Goal: Communication & Community: Answer question/provide support

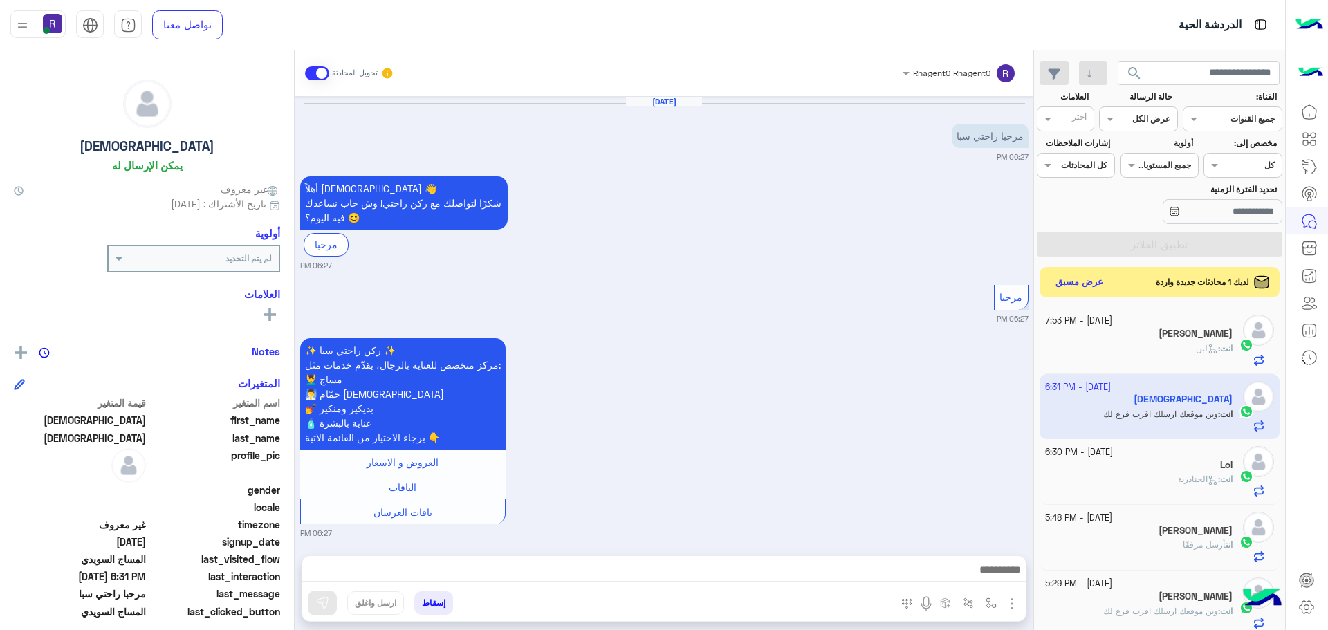
scroll to position [522, 0]
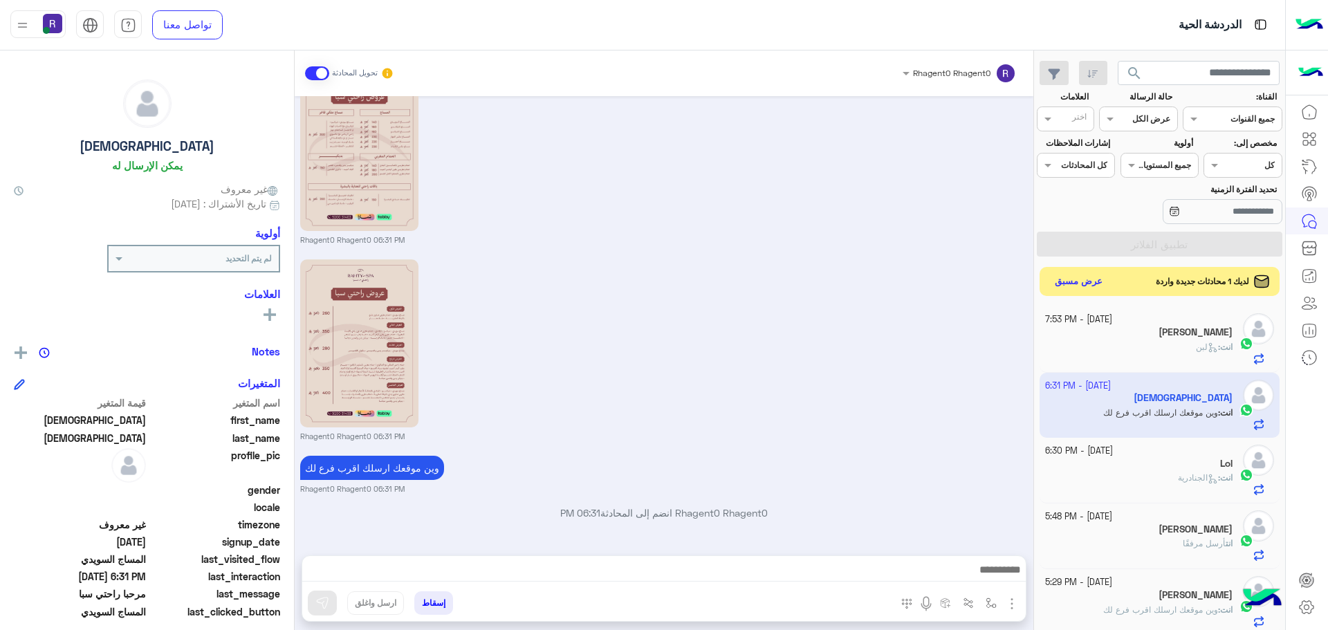
click at [1083, 288] on button "عرض مسبق" at bounding box center [1079, 282] width 58 height 19
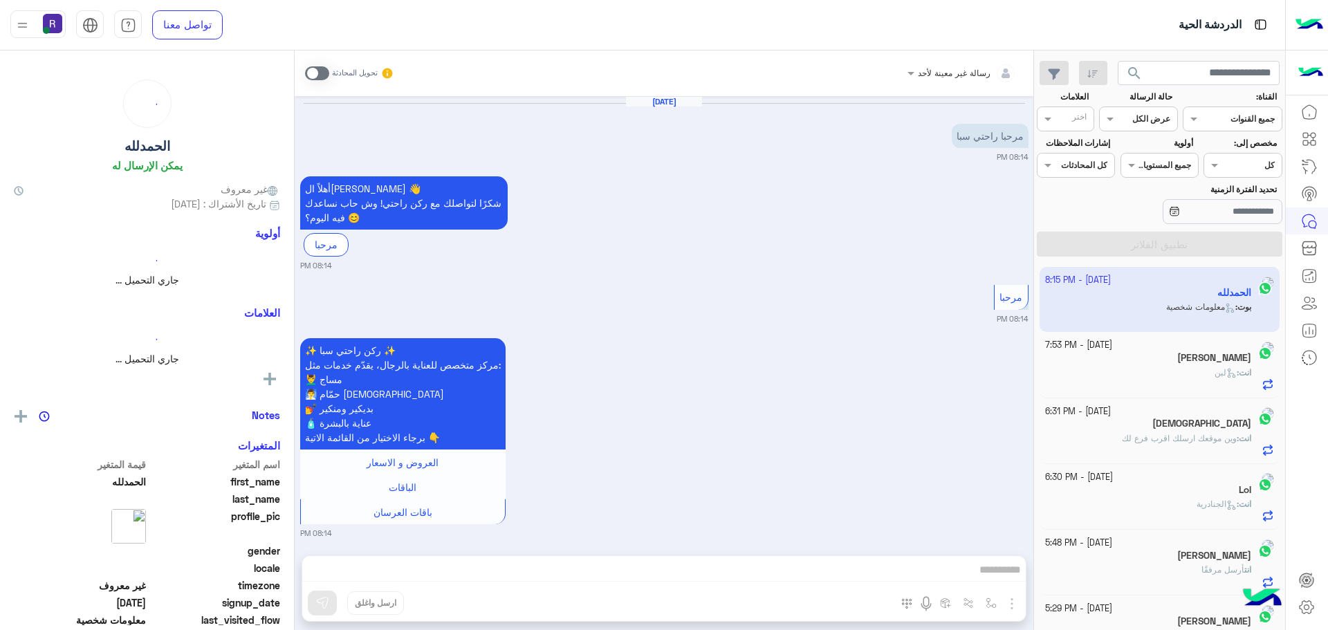
scroll to position [818, 0]
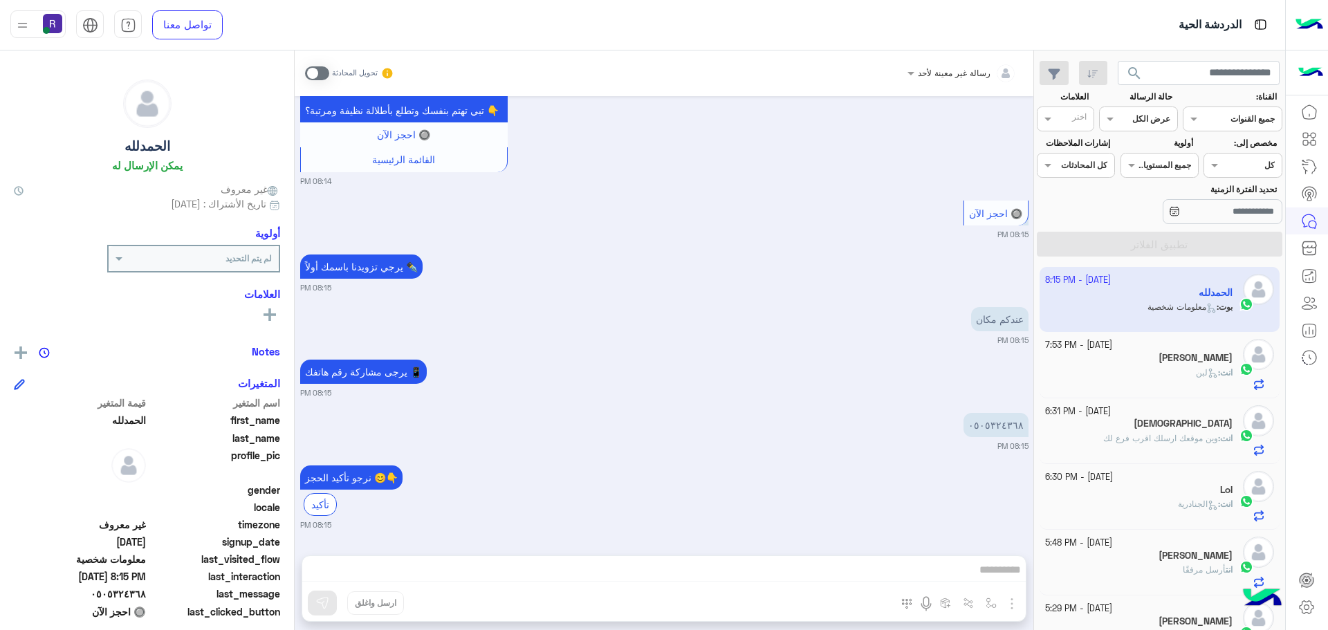
click at [315, 80] on span at bounding box center [317, 73] width 24 height 14
click at [315, 77] on span at bounding box center [317, 73] width 24 height 14
click at [778, 568] on div "رسالة غير معينة لأحد تحويل المحادثة Oct 8, 2025 مرحبا راحتي سبا 08:14 PM أهلاً …" at bounding box center [664, 343] width 739 height 585
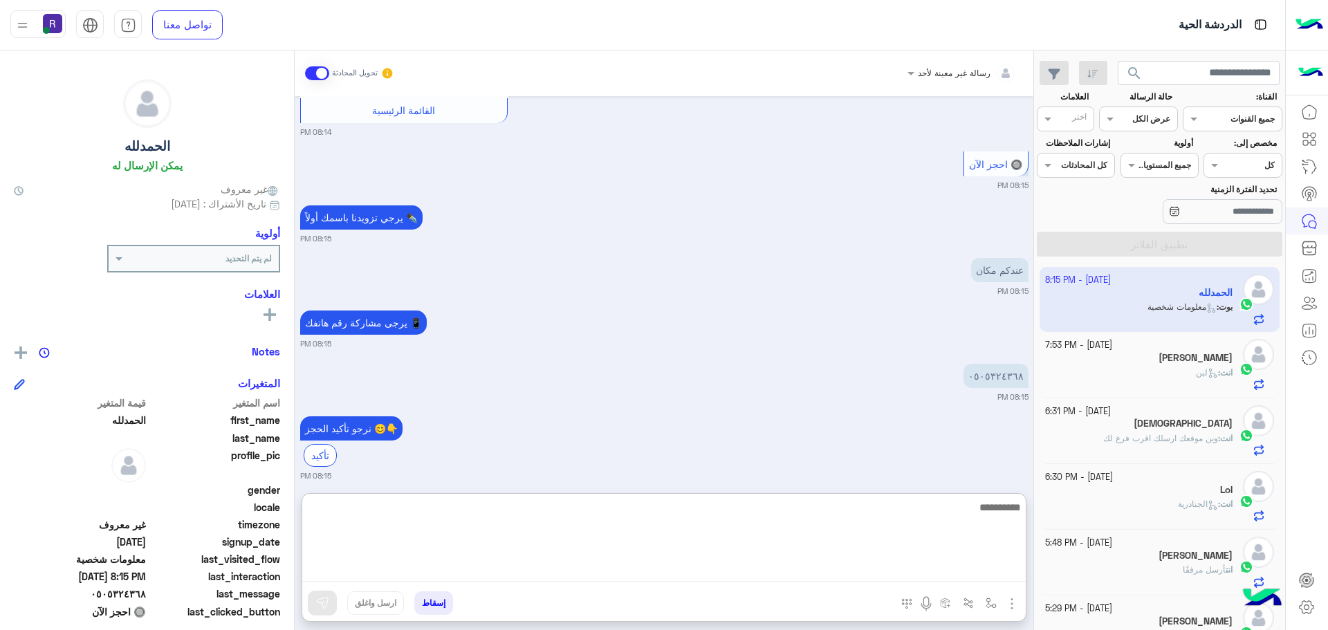
click at [731, 574] on textarea at bounding box center [664, 540] width 724 height 83
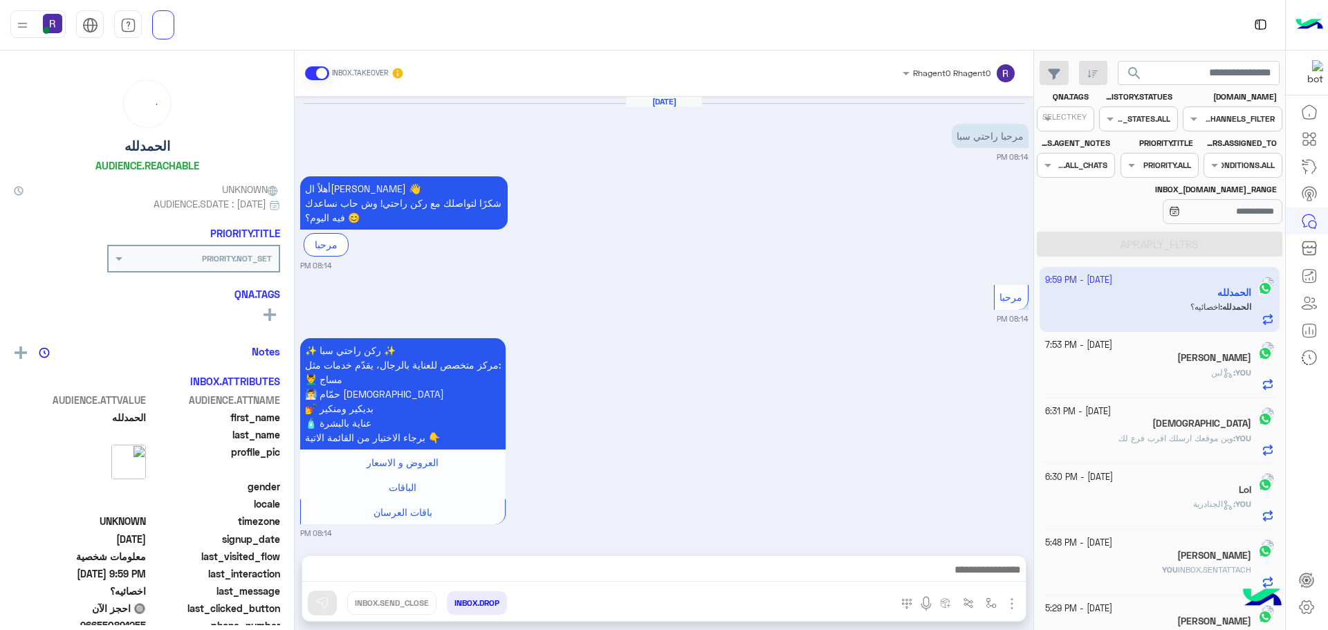
scroll to position [1031, 0]
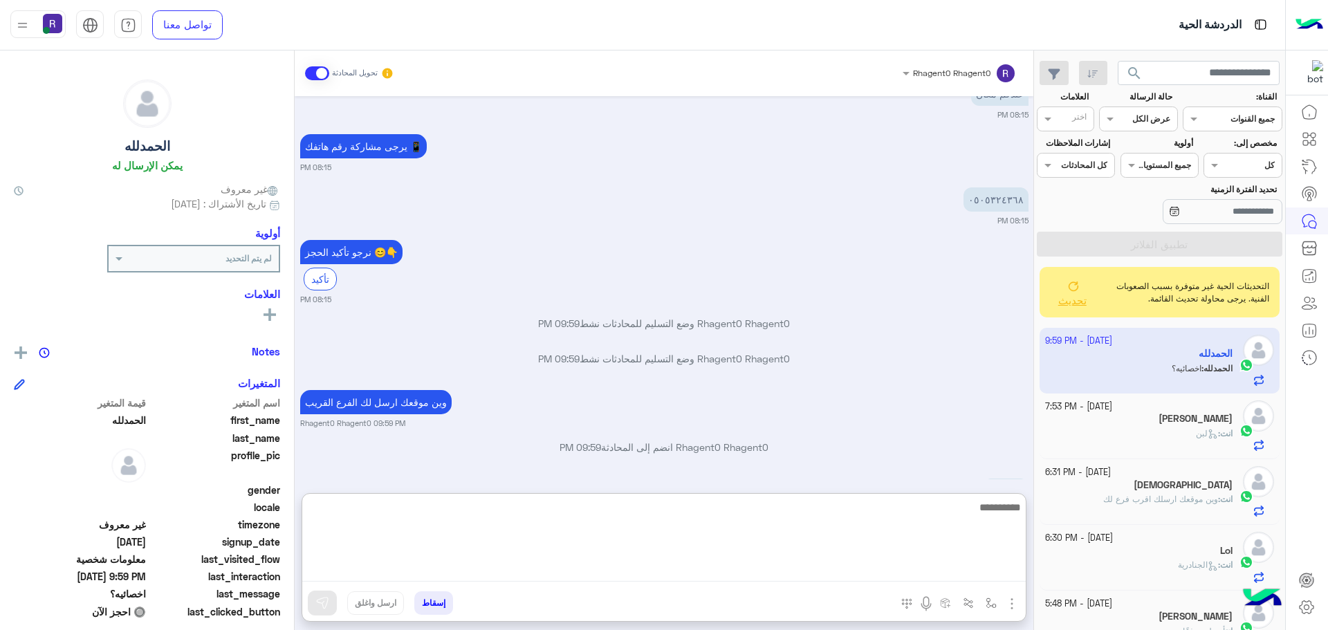
click at [1002, 564] on textarea at bounding box center [664, 540] width 724 height 83
type textarea "*********"
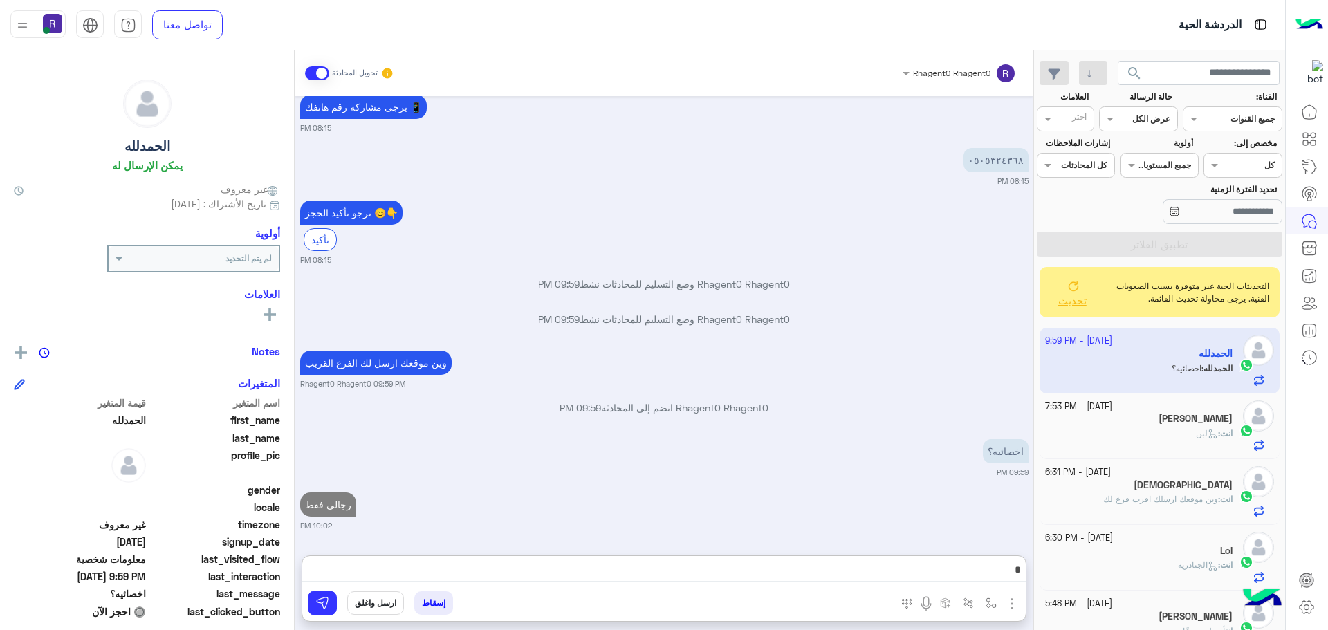
click at [668, 312] on p "Rhagent0 Rhagent0 وضع التسليم للمحادثات نشط 09:59 PM" at bounding box center [664, 319] width 729 height 15
type textarea "*******"
click at [668, 257] on div "[DATE] مرحبا راحتي سبا 08:14 PM أهلاً ال[PERSON_NAME] 👋 شكرًا لتواصلك مع ركن را…" at bounding box center [664, 319] width 739 height 446
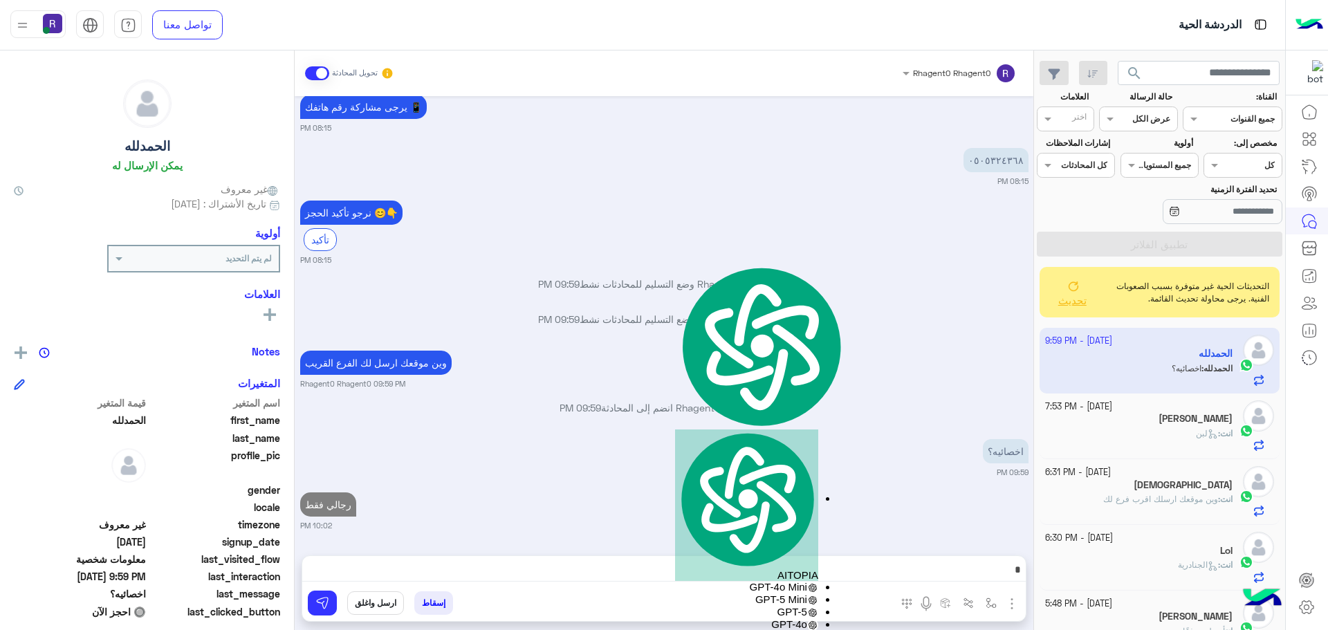
click at [663, 323] on p "Rhagent0 Rhagent0 وضع التسليم للمحادثات نشط 09:59 PM" at bounding box center [664, 319] width 729 height 15
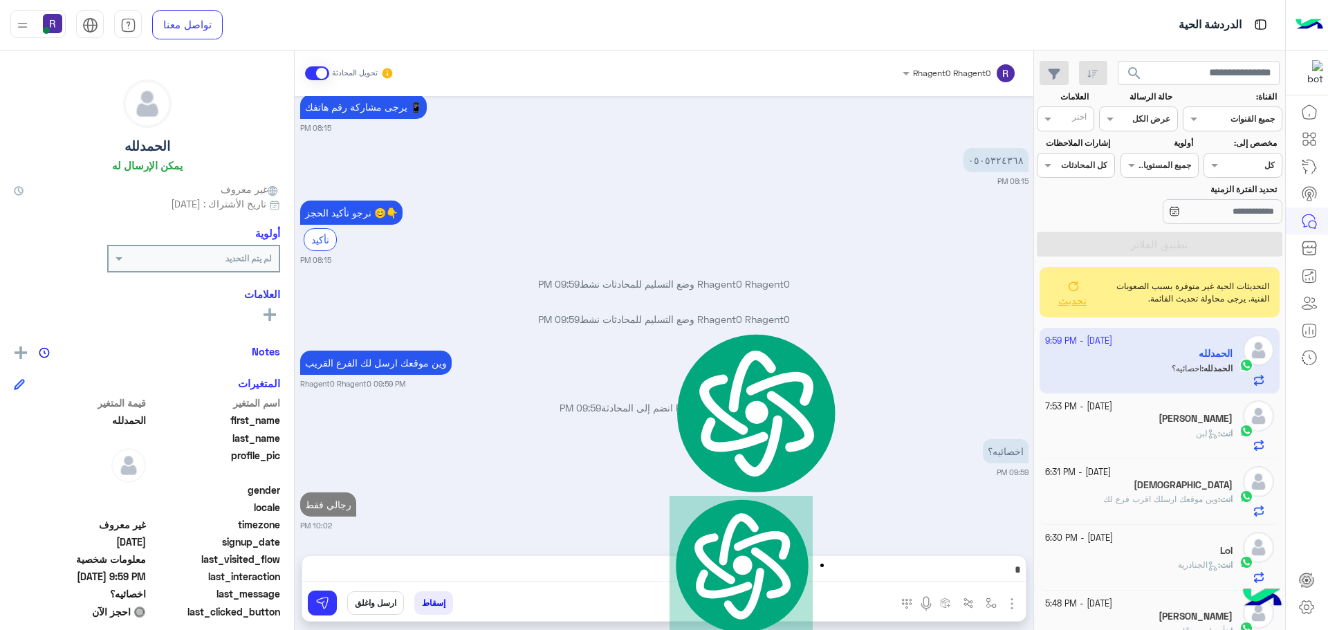
click at [848, 441] on div "اخصائيه؟ 09:59 PM" at bounding box center [664, 457] width 729 height 42
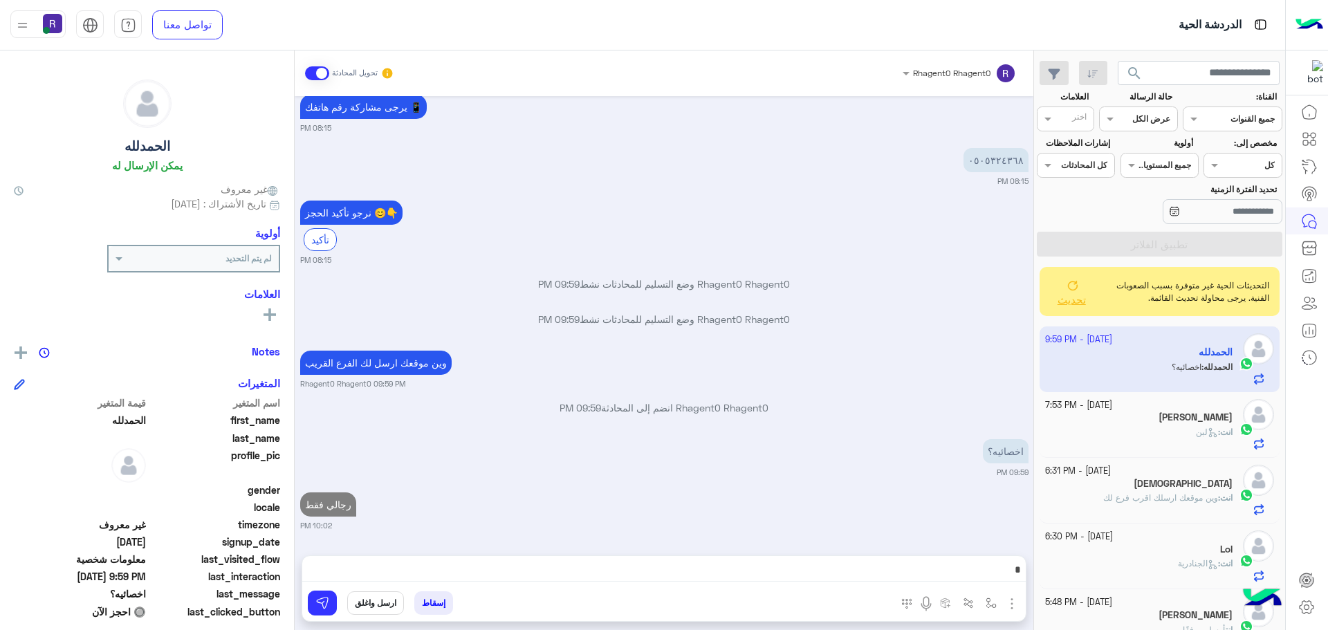
click at [1083, 292] on button "تحديث" at bounding box center [1073, 292] width 46 height 39
click at [1063, 302] on span "تحديث" at bounding box center [1072, 299] width 28 height 12
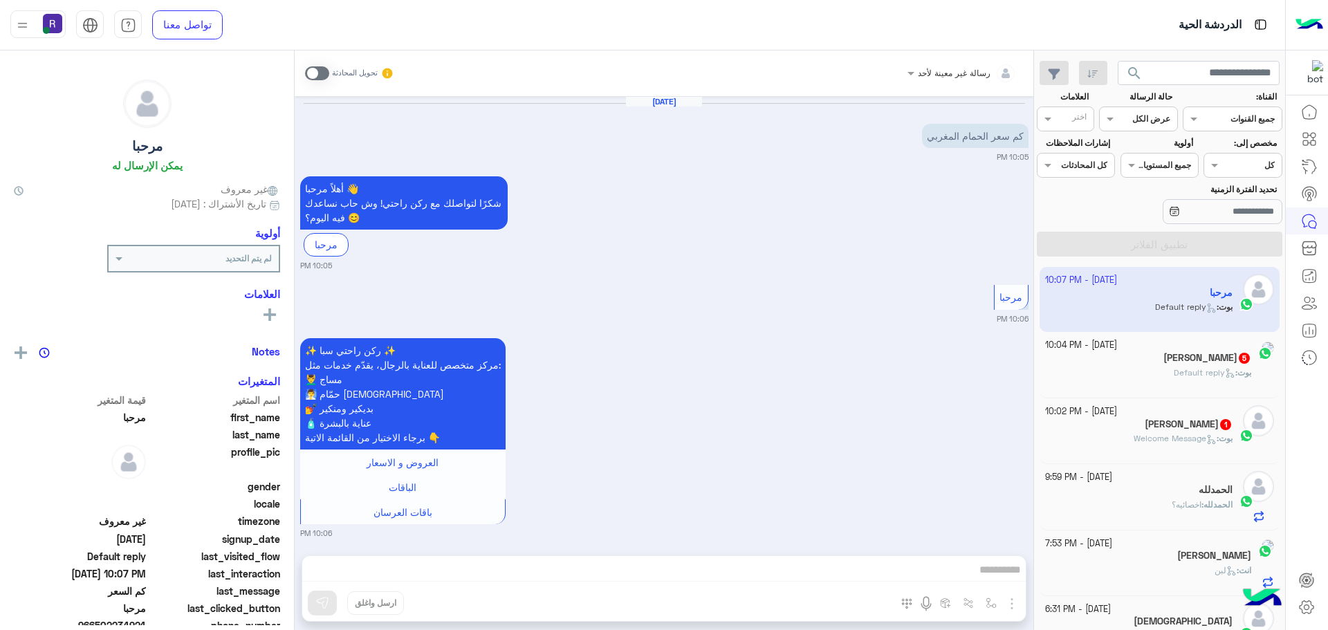
scroll to position [1190, 0]
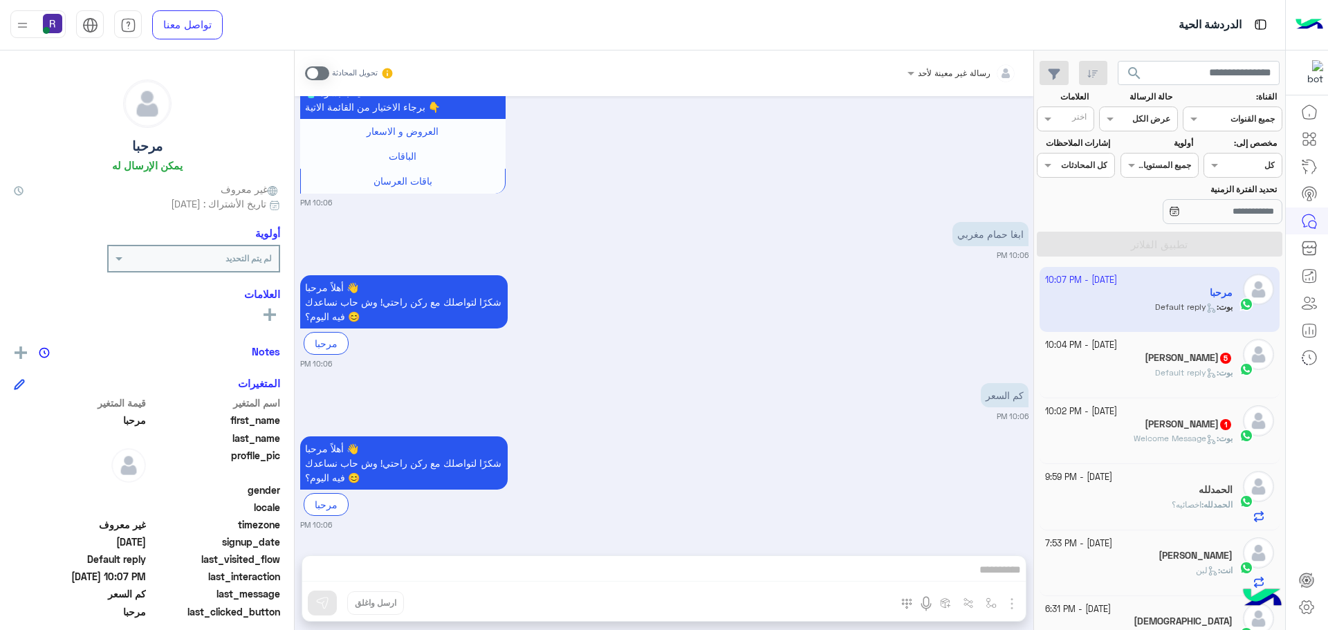
click at [317, 75] on span at bounding box center [317, 73] width 24 height 14
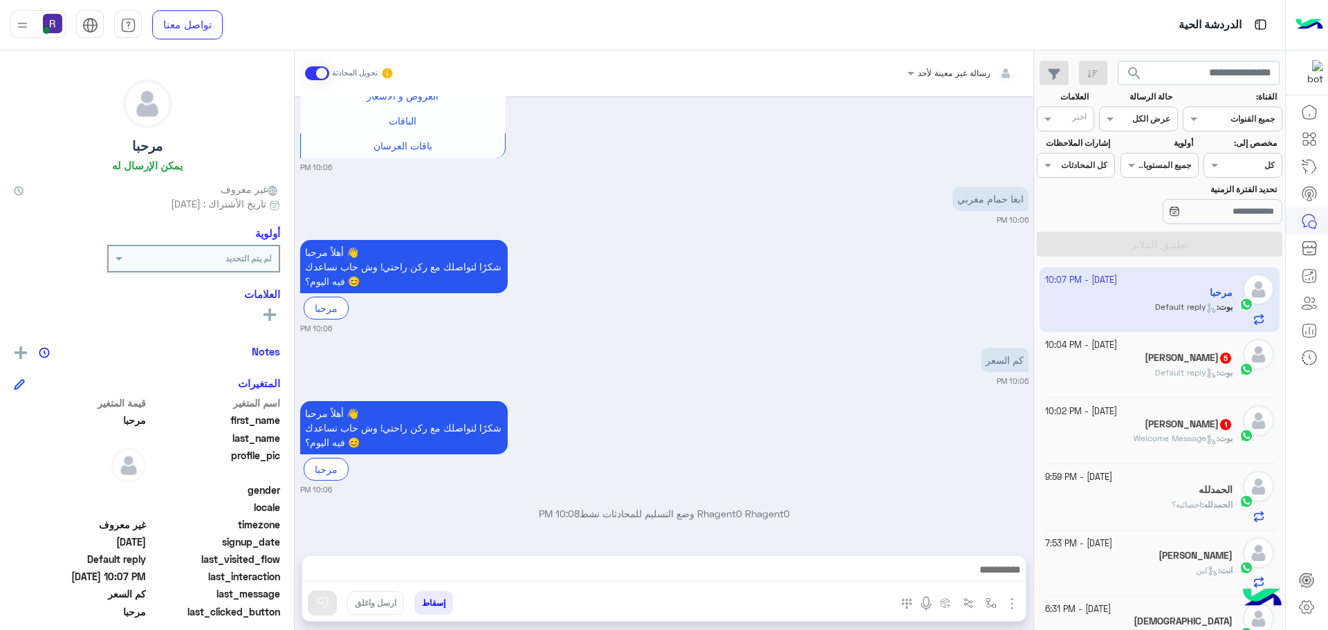
click at [1016, 600] on img "button" at bounding box center [1012, 604] width 17 height 17
click at [993, 578] on span "الصور" at bounding box center [986, 574] width 26 height 16
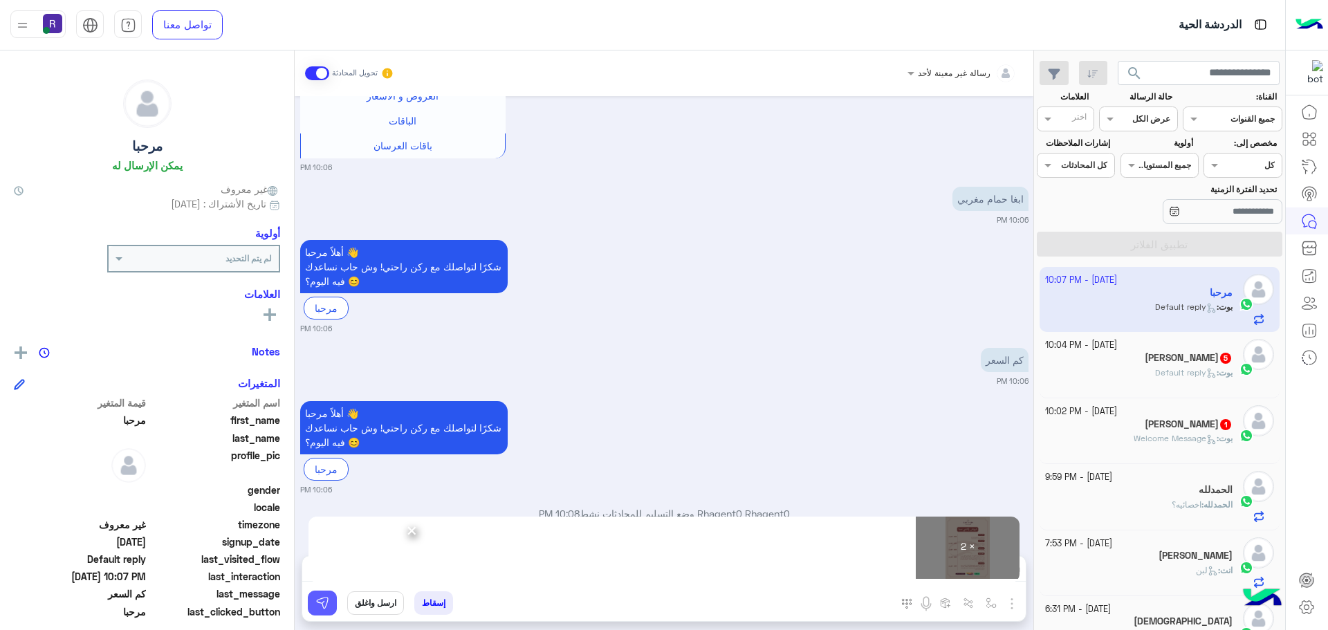
click at [320, 596] on button at bounding box center [322, 603] width 29 height 25
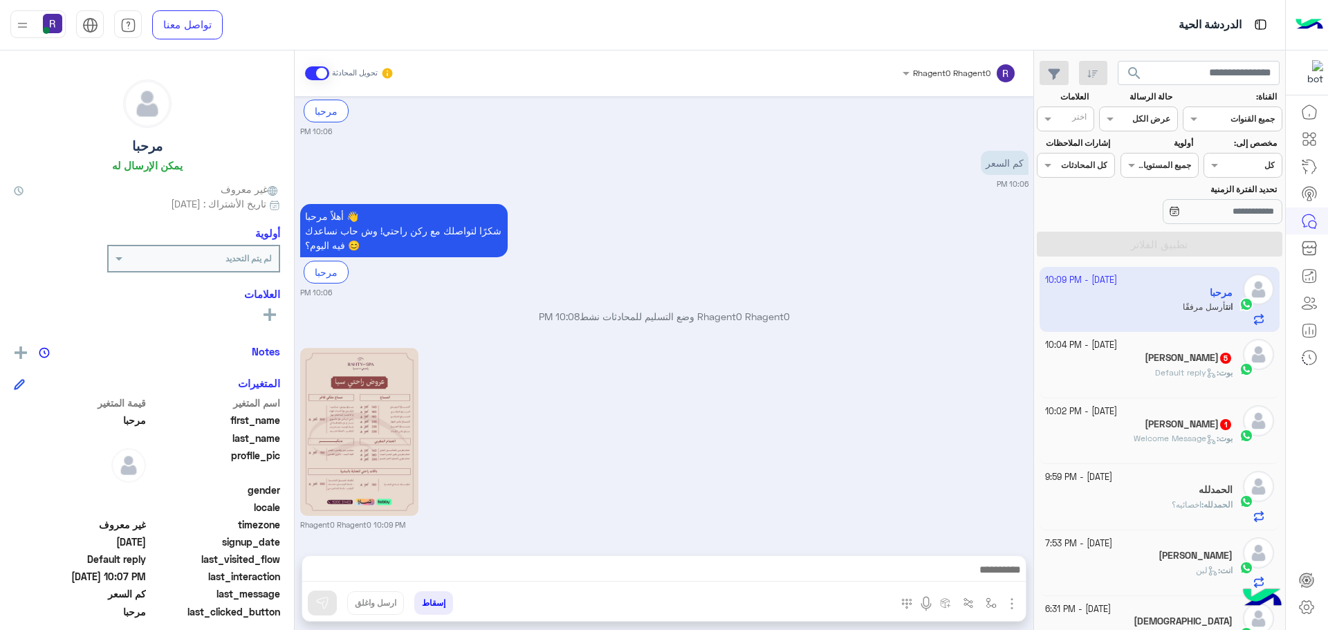
scroll to position [1654, 0]
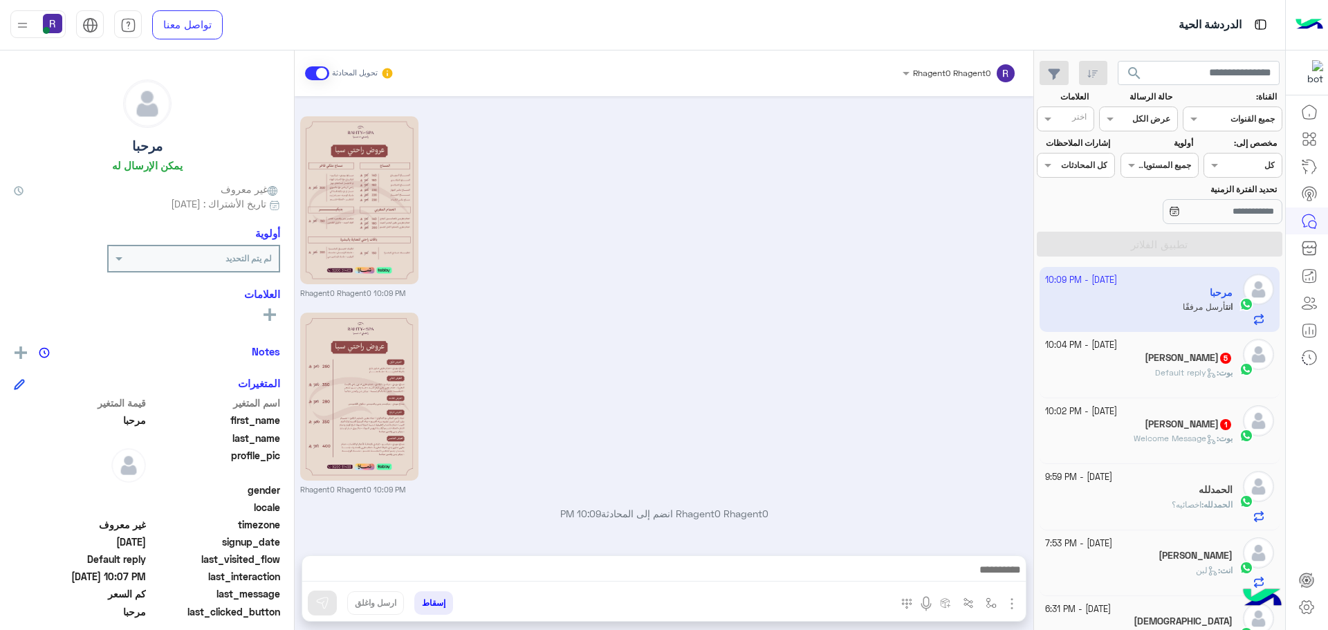
click at [612, 351] on div "Rhagent0 Rhagent0 10:09 PM" at bounding box center [664, 402] width 729 height 186
click at [1201, 362] on h5 "[PERSON_NAME] 5" at bounding box center [1189, 358] width 88 height 12
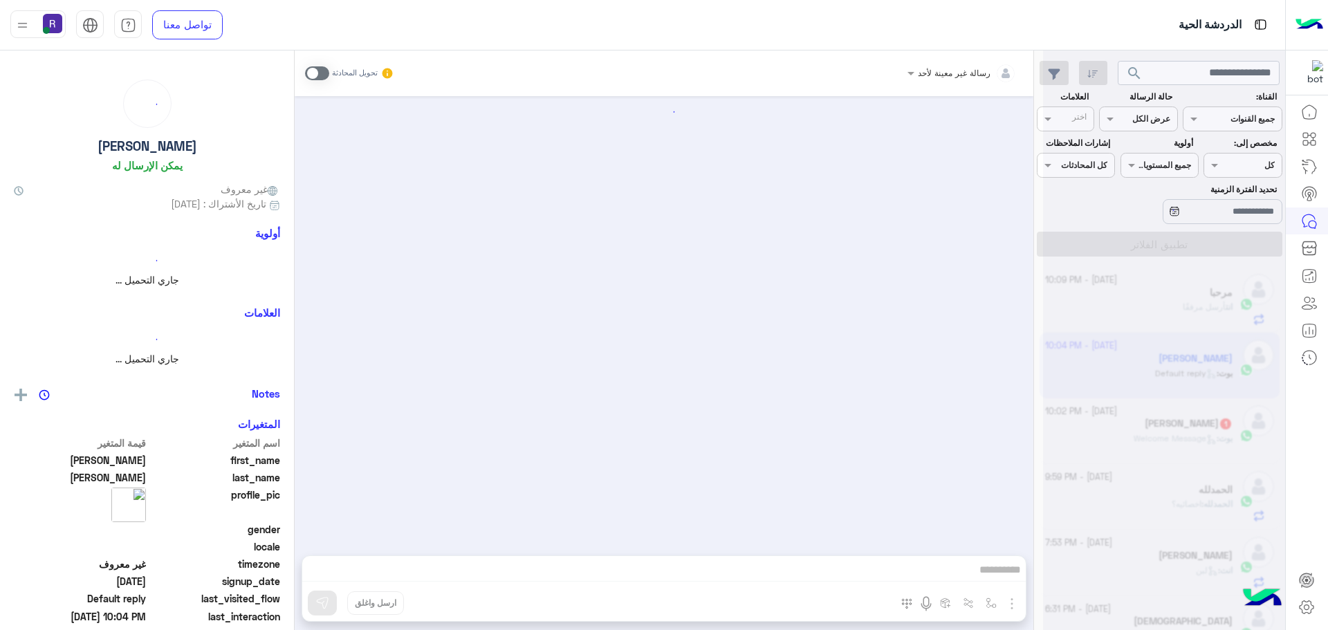
scroll to position [540, 0]
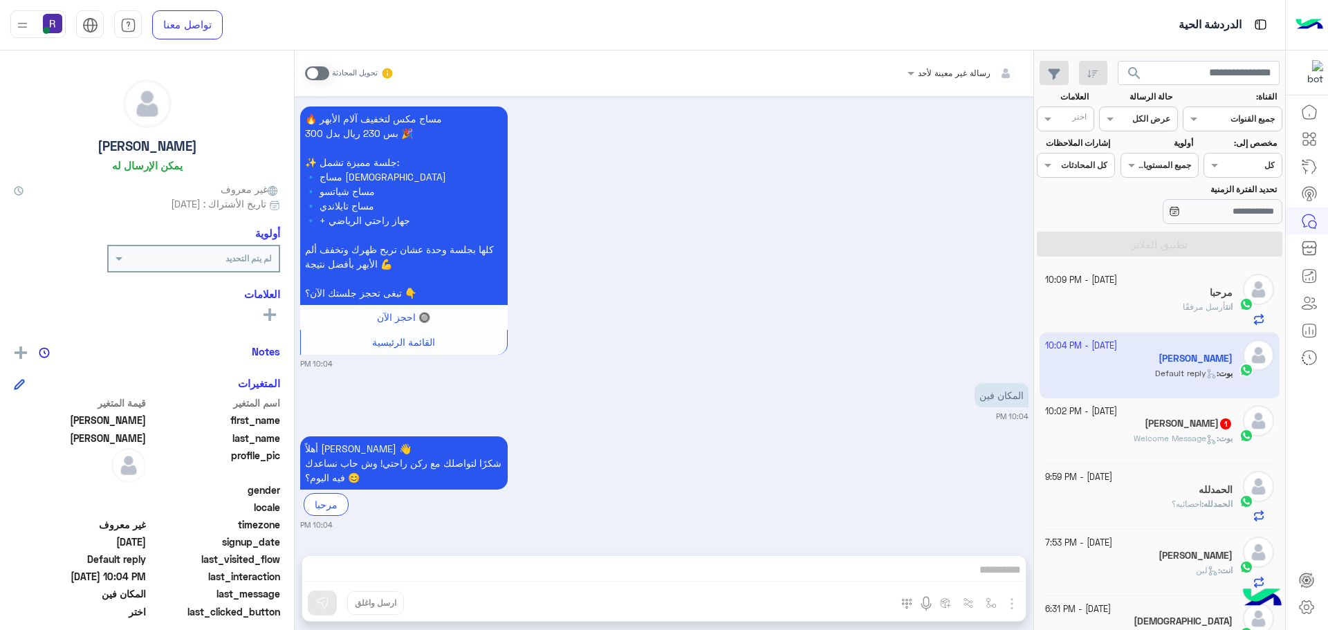
click at [313, 73] on span at bounding box center [317, 73] width 24 height 14
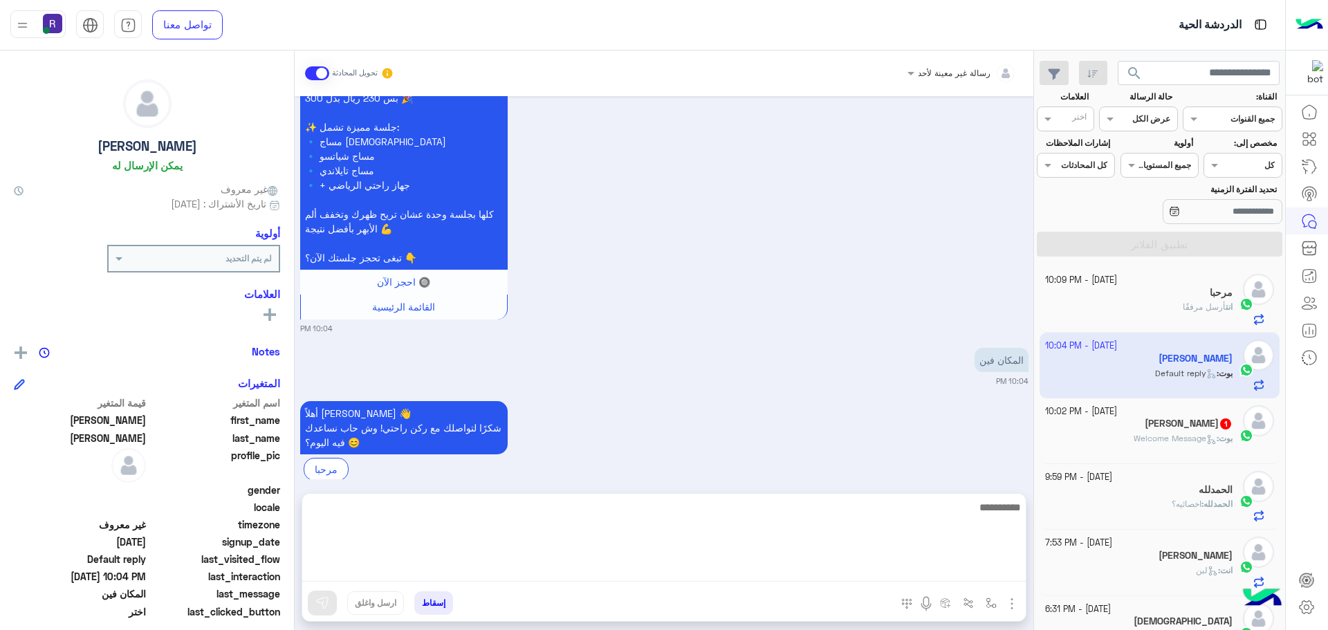
click at [826, 570] on textarea at bounding box center [664, 540] width 724 height 83
paste textarea "*"
click at [876, 551] on textarea at bounding box center [664, 540] width 724 height 83
type textarea "**********"
click at [924, 509] on textarea "**********" at bounding box center [664, 540] width 724 height 83
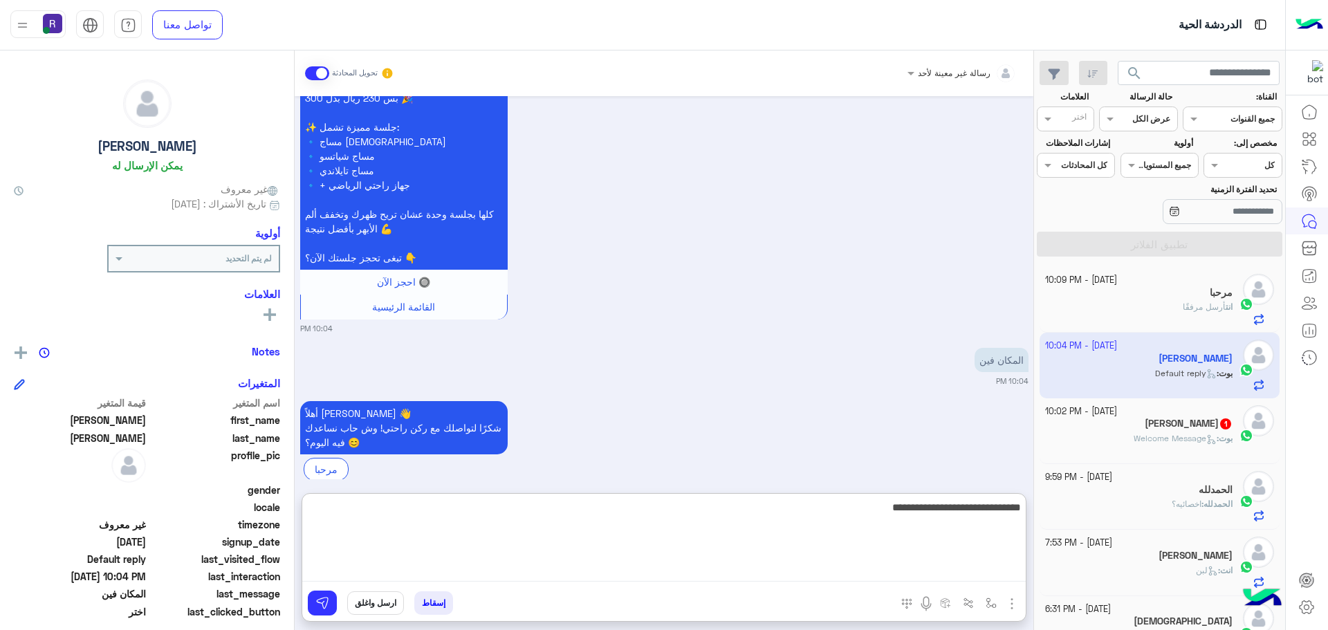
click at [924, 509] on textarea "**********" at bounding box center [664, 540] width 724 height 83
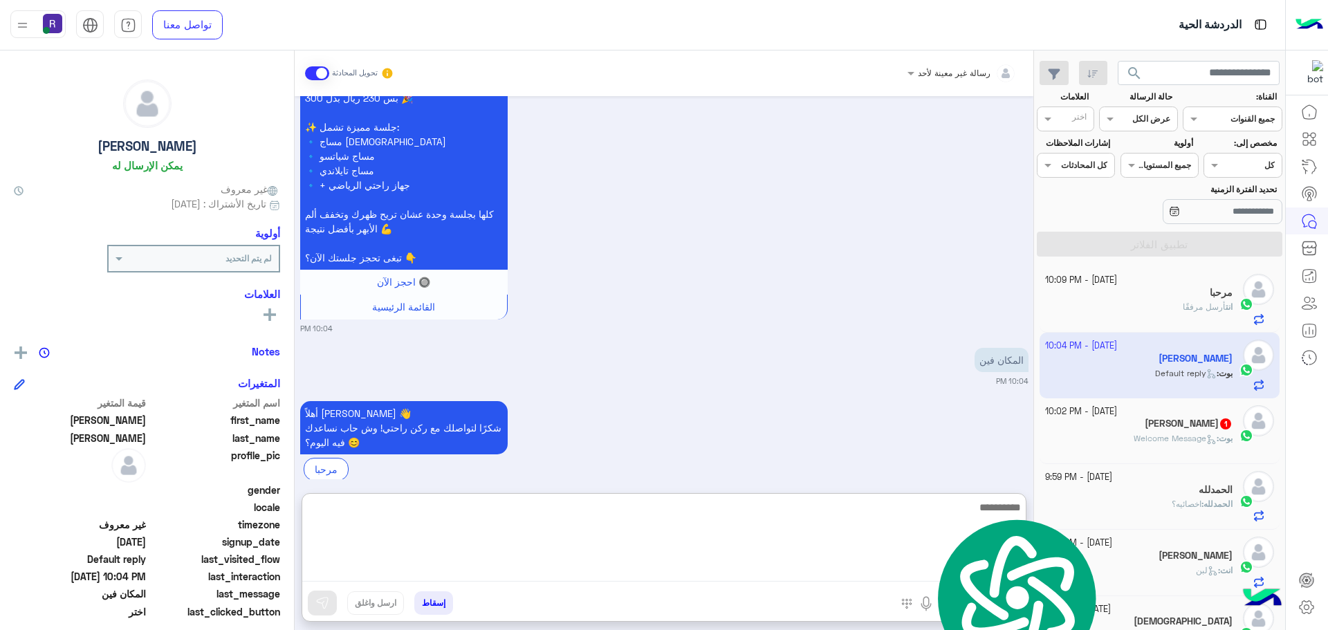
scroll to position [690, 0]
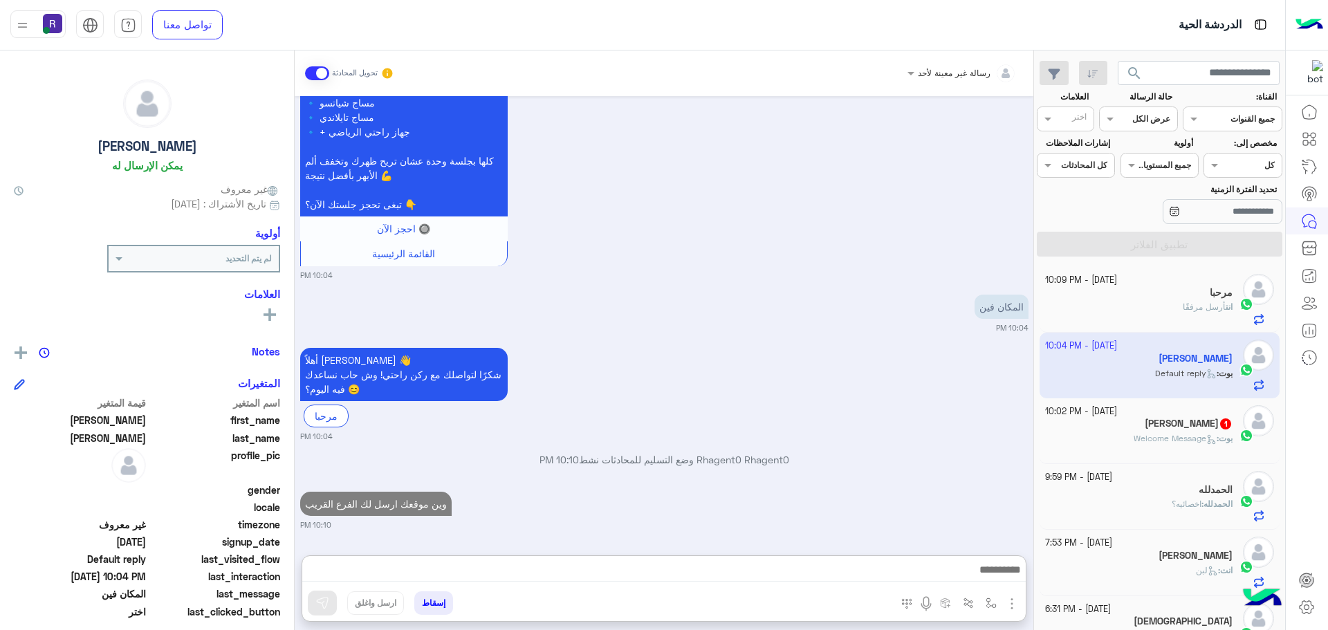
click at [1203, 428] on h5 "[PERSON_NAME] 1" at bounding box center [1189, 424] width 88 height 12
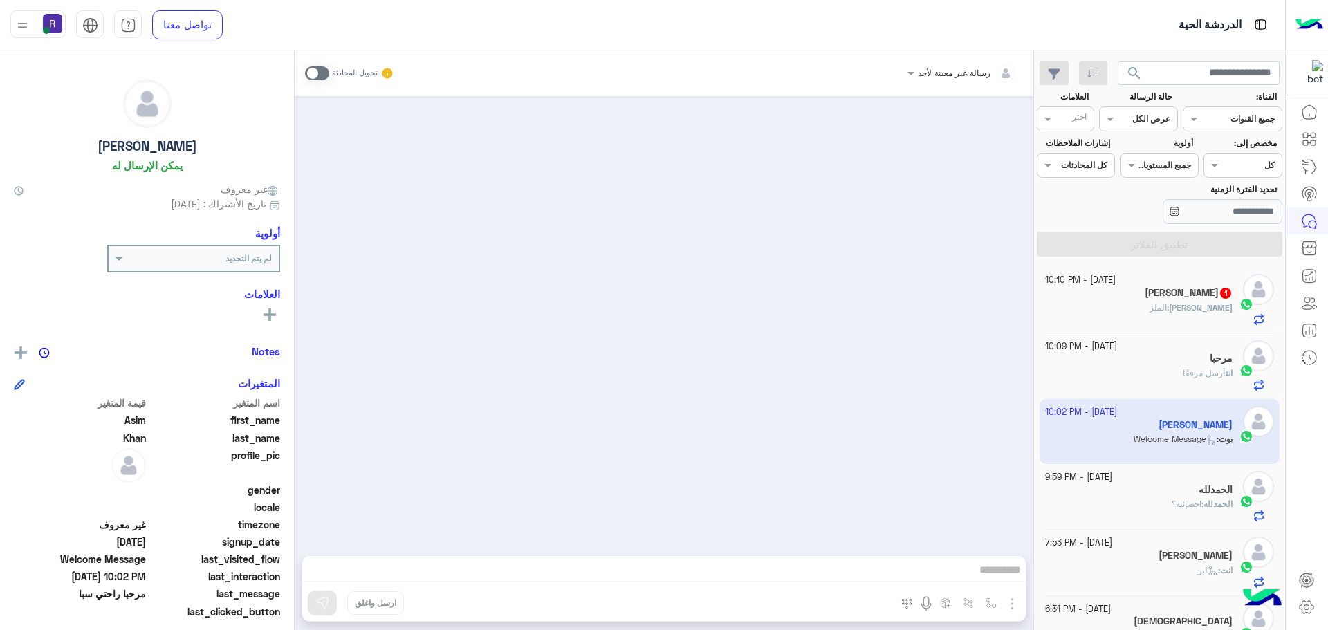
click at [308, 70] on span at bounding box center [317, 73] width 24 height 14
click at [1016, 607] on img "button" at bounding box center [1012, 604] width 17 height 17
click at [980, 571] on span "الصور" at bounding box center [986, 574] width 26 height 16
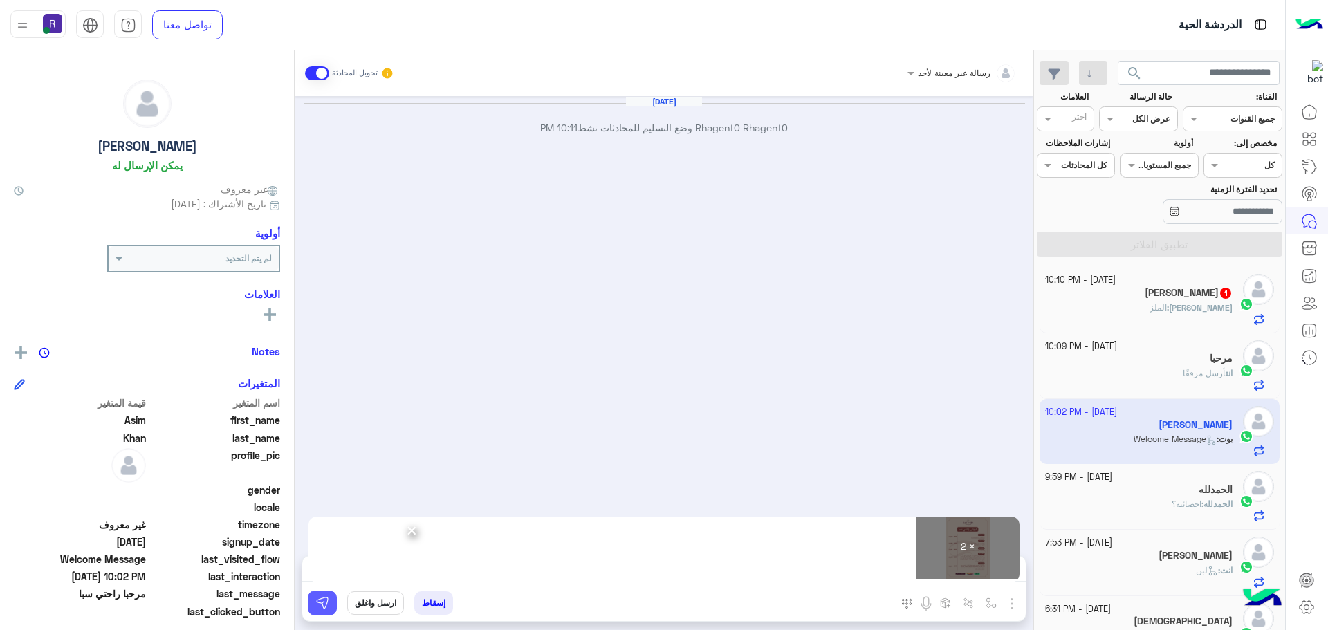
click at [316, 603] on img at bounding box center [322, 603] width 14 height 14
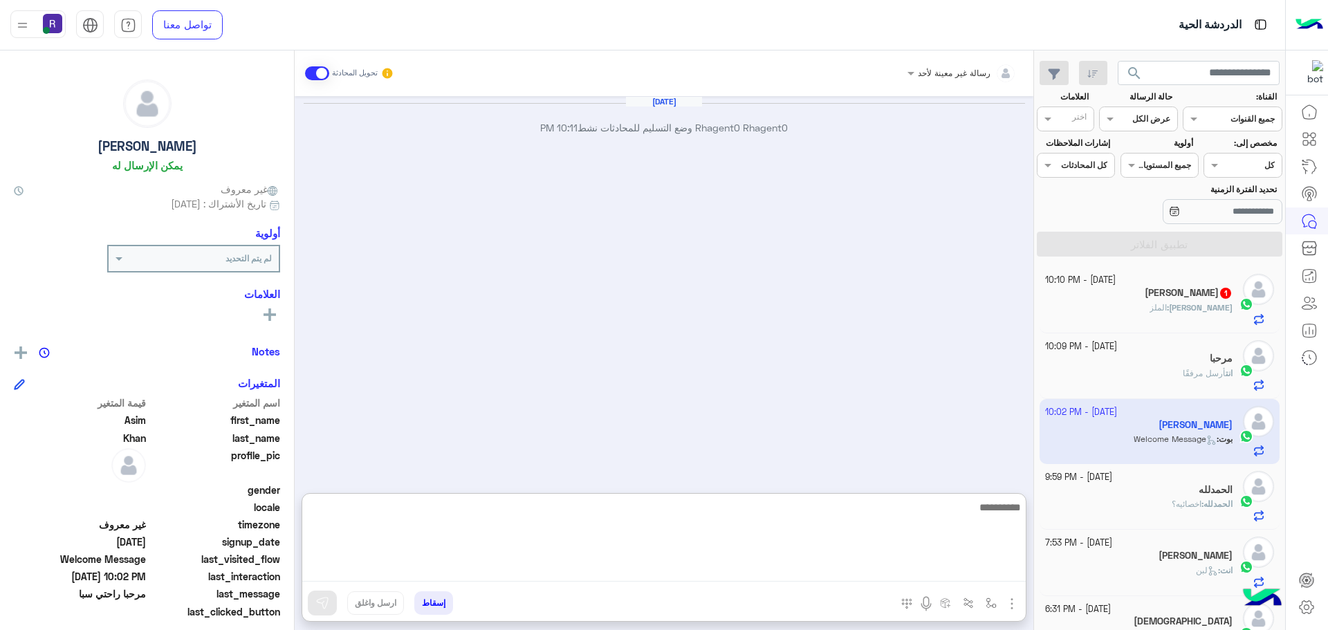
click at [602, 577] on textarea at bounding box center [664, 540] width 724 height 83
paste textarea "**********"
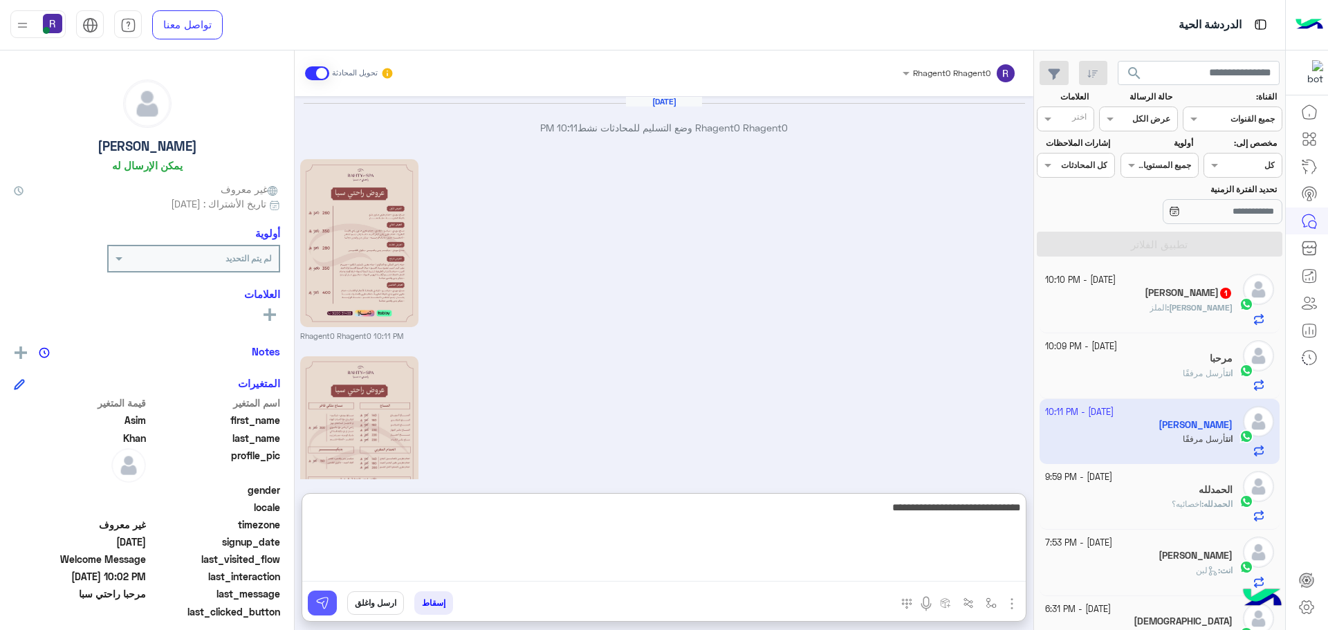
scroll to position [141, 0]
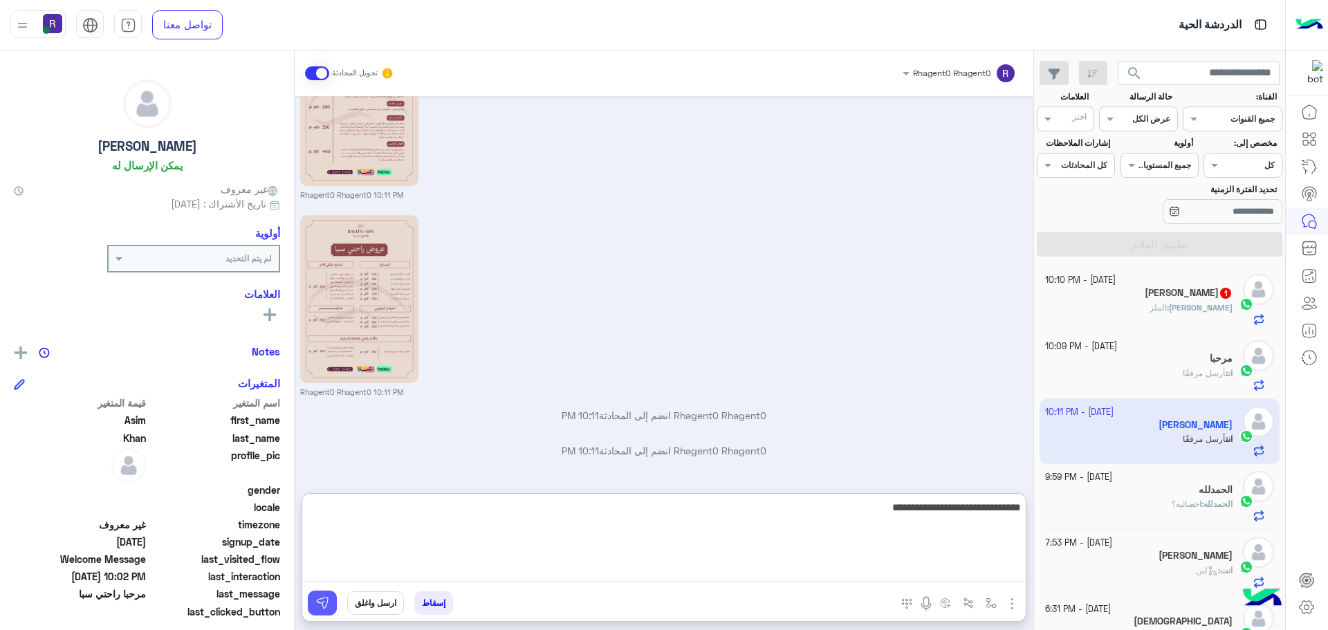
type textarea "**********"
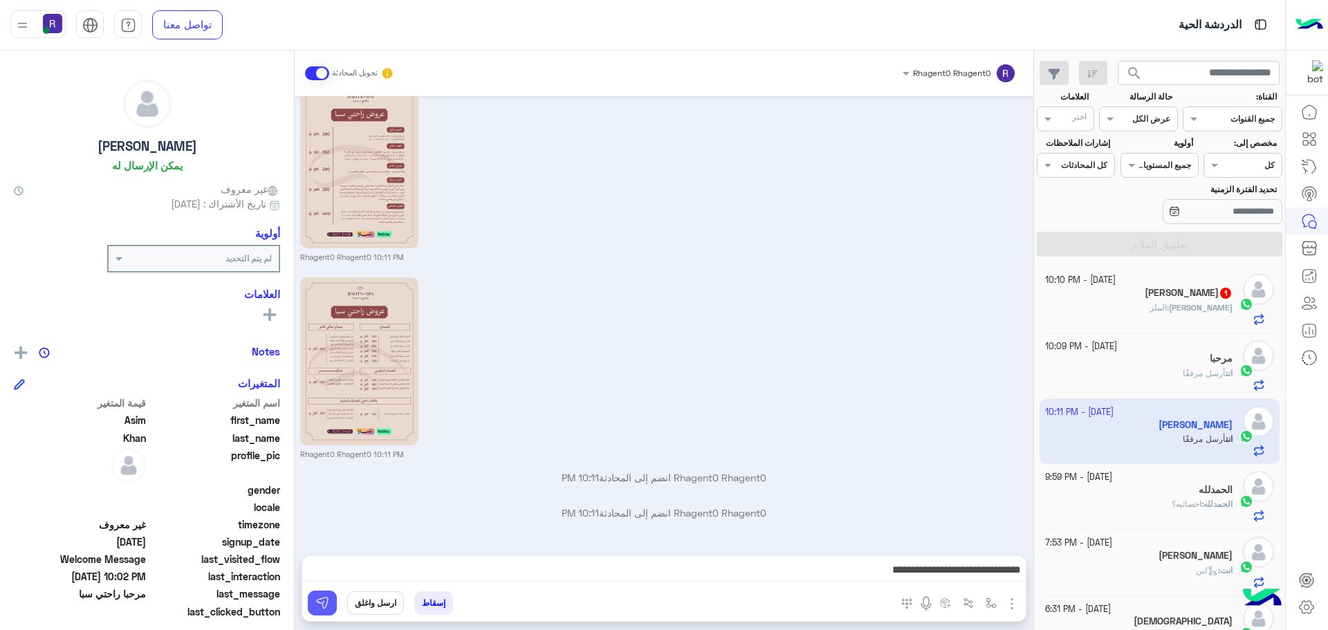
click at [327, 610] on img at bounding box center [322, 603] width 14 height 14
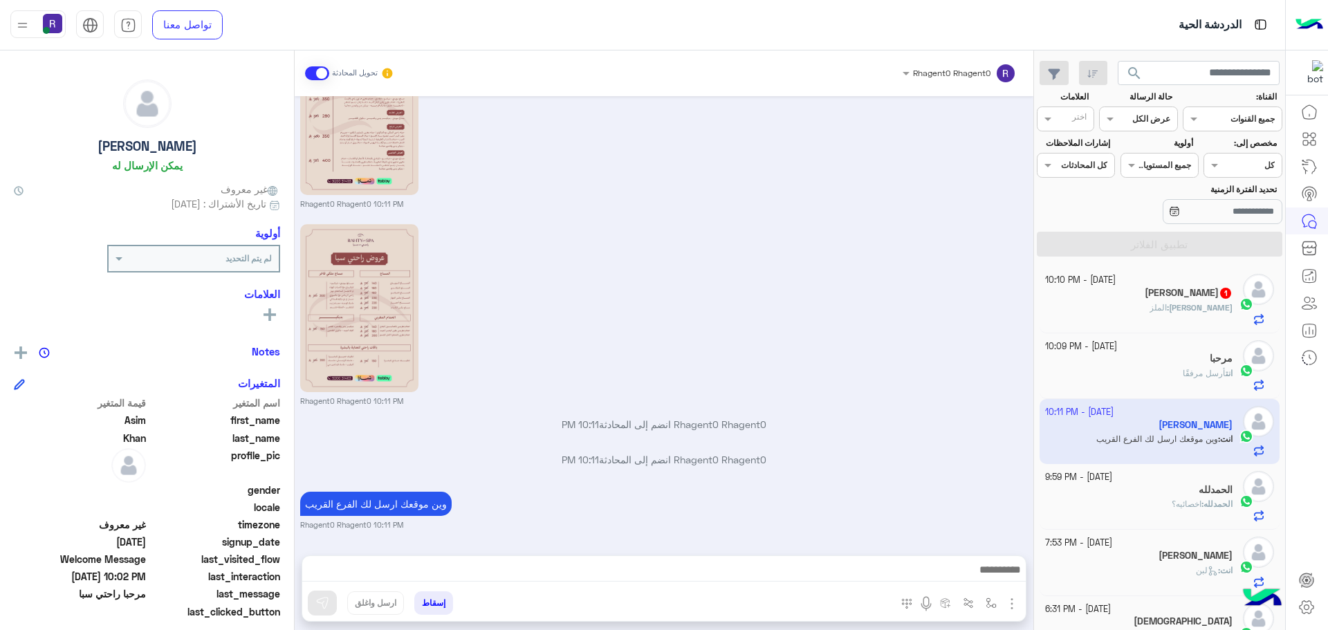
click at [1167, 304] on span "الملز" at bounding box center [1158, 307] width 17 height 10
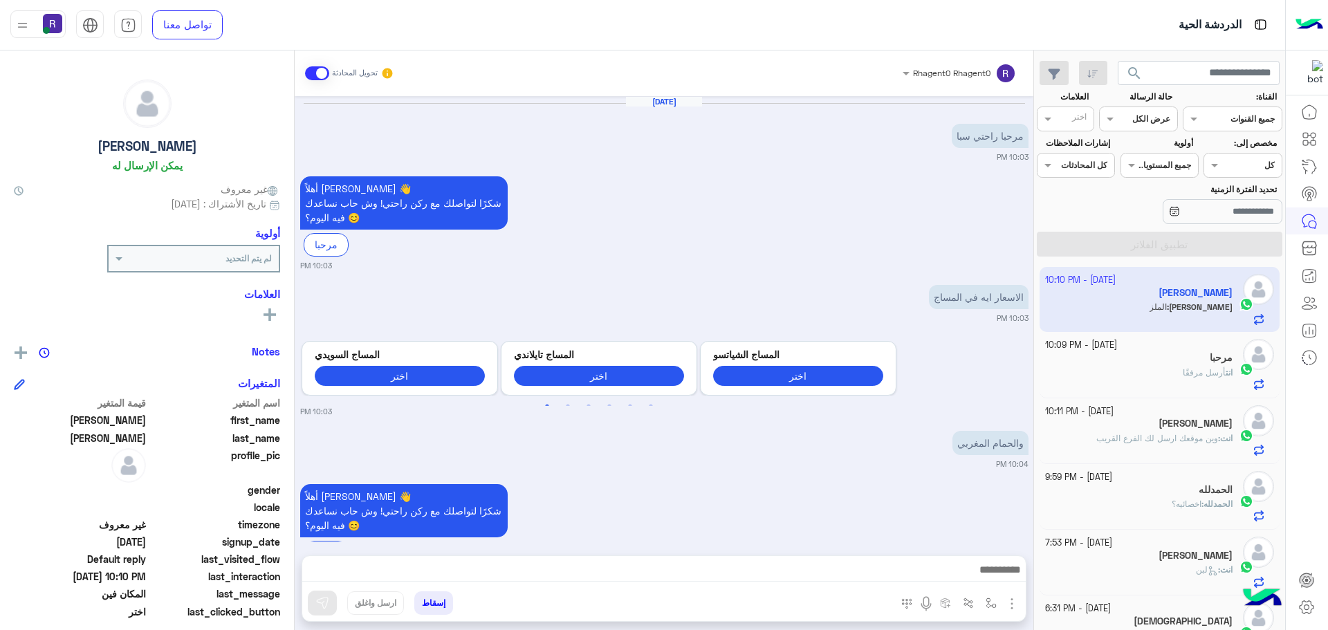
scroll to position [716, 0]
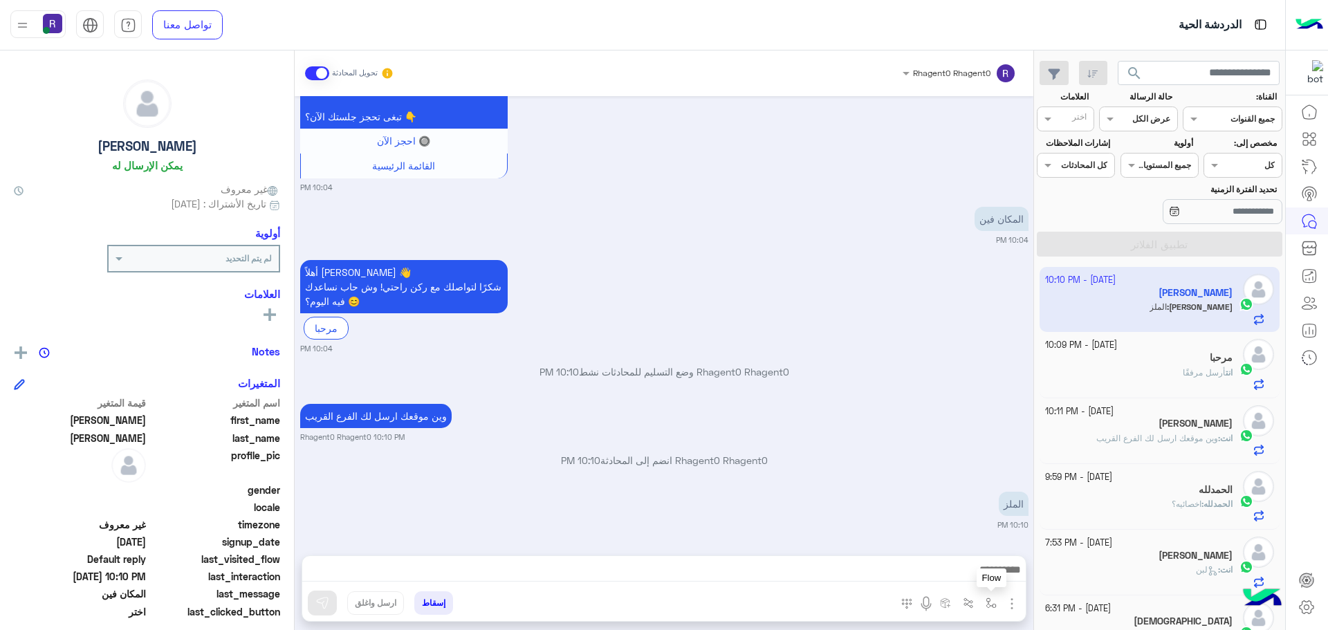
click at [993, 601] on img "button" at bounding box center [991, 603] width 11 height 11
click at [944, 583] on div "أدخل اسم مجموعة الرسائل" at bounding box center [942, 572] width 119 height 25
type input "***"
click at [975, 552] on div "لبن" at bounding box center [951, 548] width 102 height 27
type textarea "***"
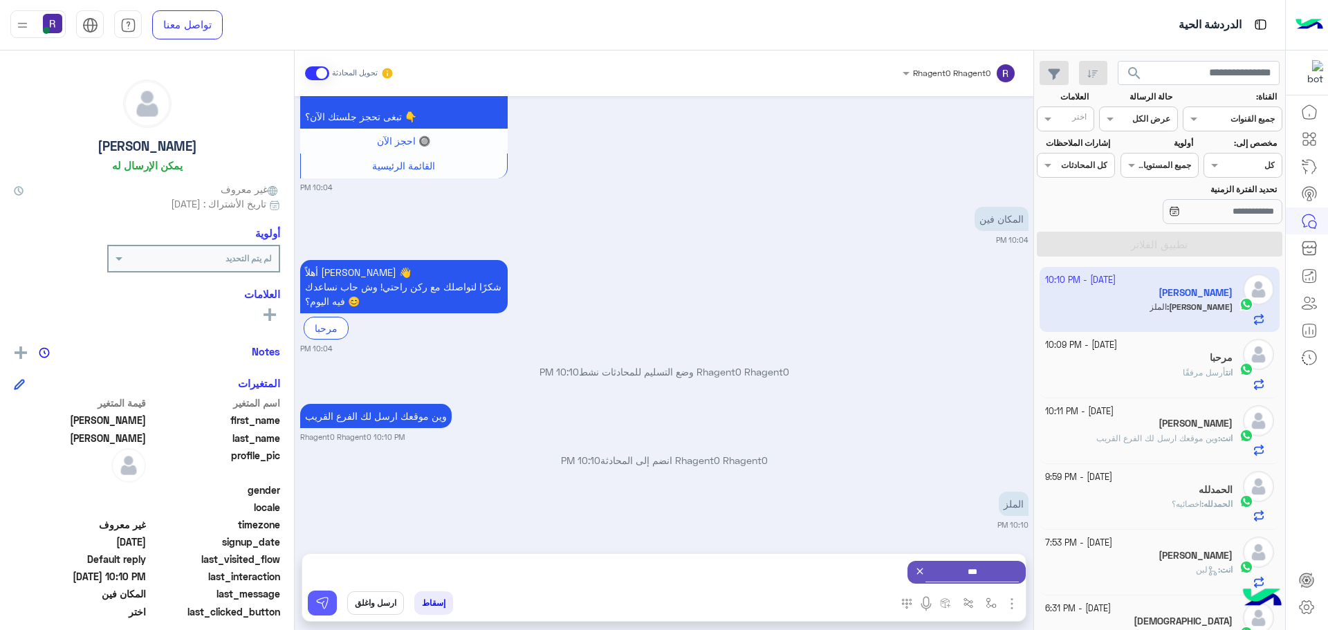
click at [327, 603] on img at bounding box center [322, 603] width 14 height 14
click at [988, 598] on img "button" at bounding box center [991, 603] width 11 height 11
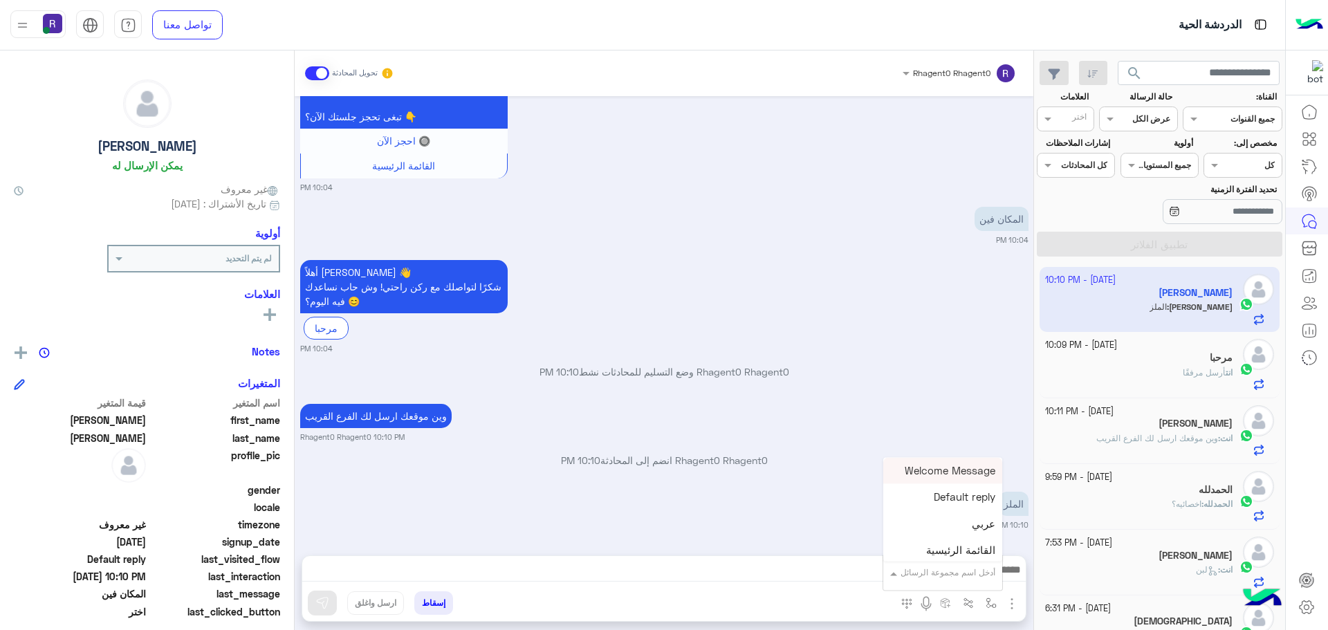
click at [979, 568] on input "text" at bounding box center [961, 571] width 70 height 12
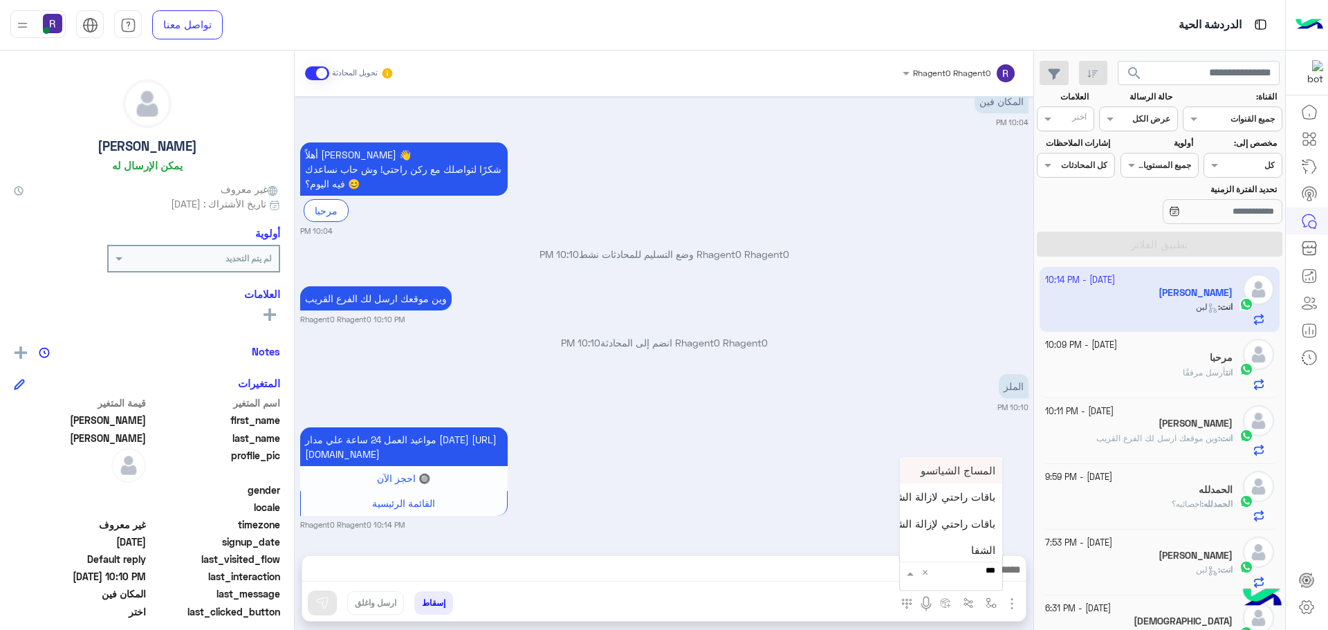
type input "****"
click at [983, 546] on span "الشفا" at bounding box center [983, 548] width 24 height 12
type textarea "*****"
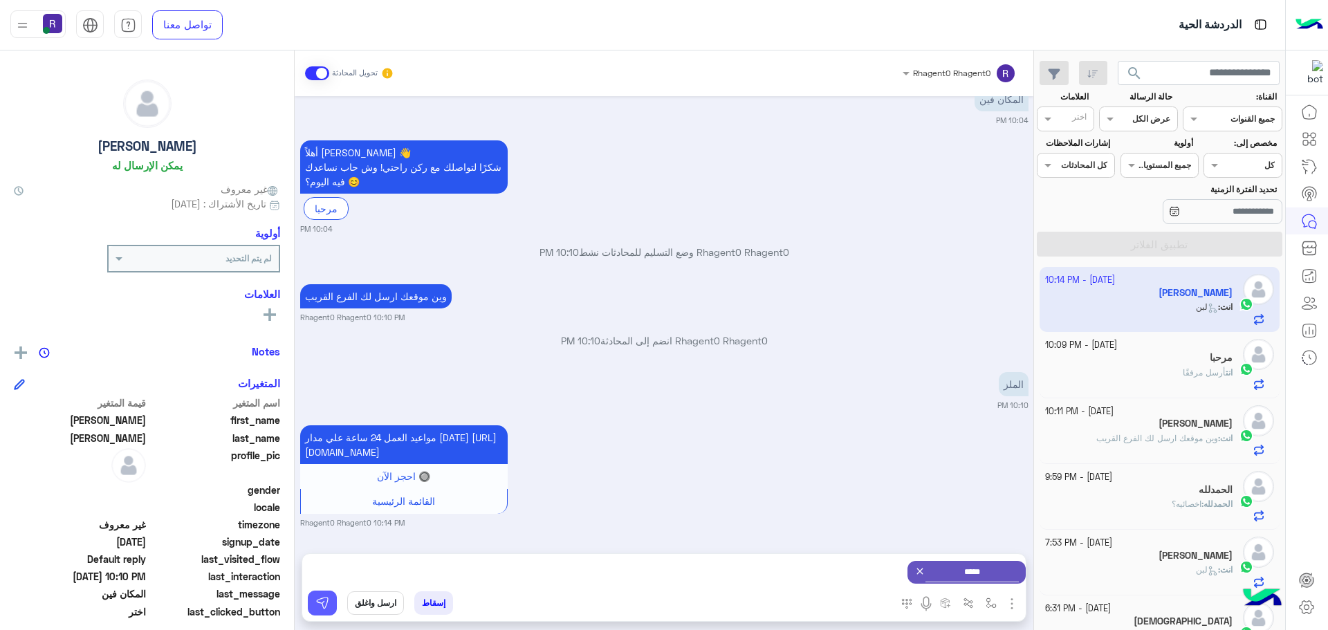
click at [328, 601] on img at bounding box center [322, 603] width 14 height 14
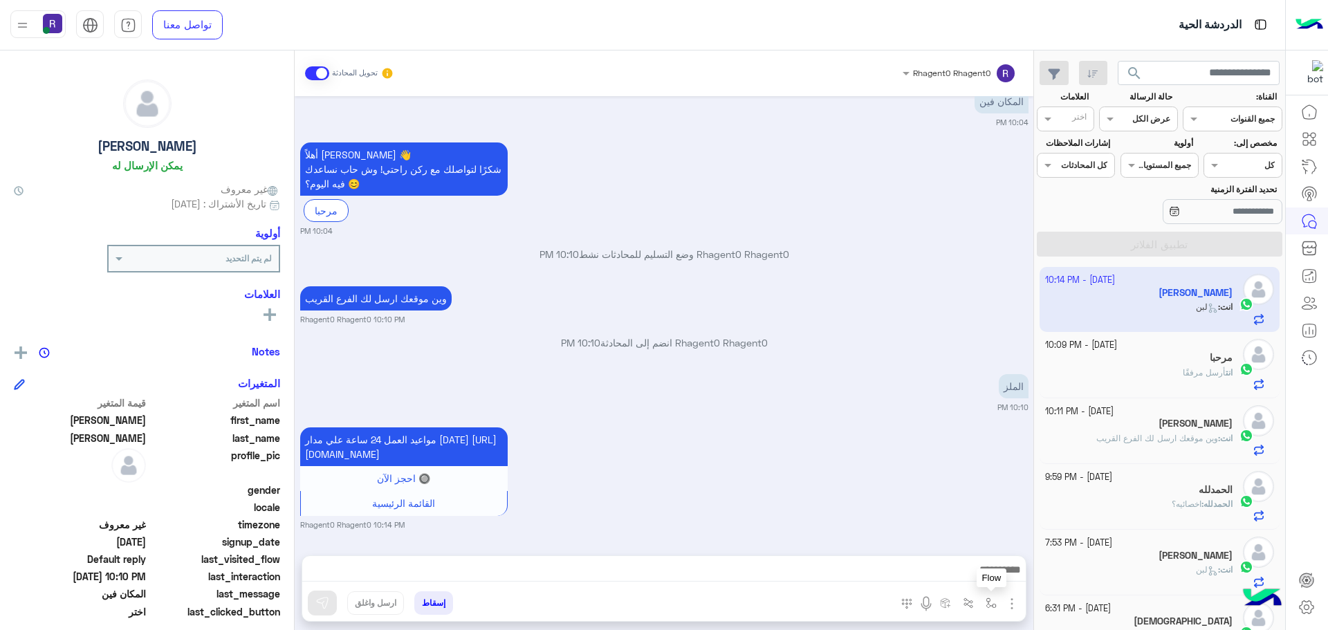
click at [993, 603] on img "button" at bounding box center [991, 603] width 11 height 11
click at [974, 567] on input "text" at bounding box center [961, 571] width 70 height 12
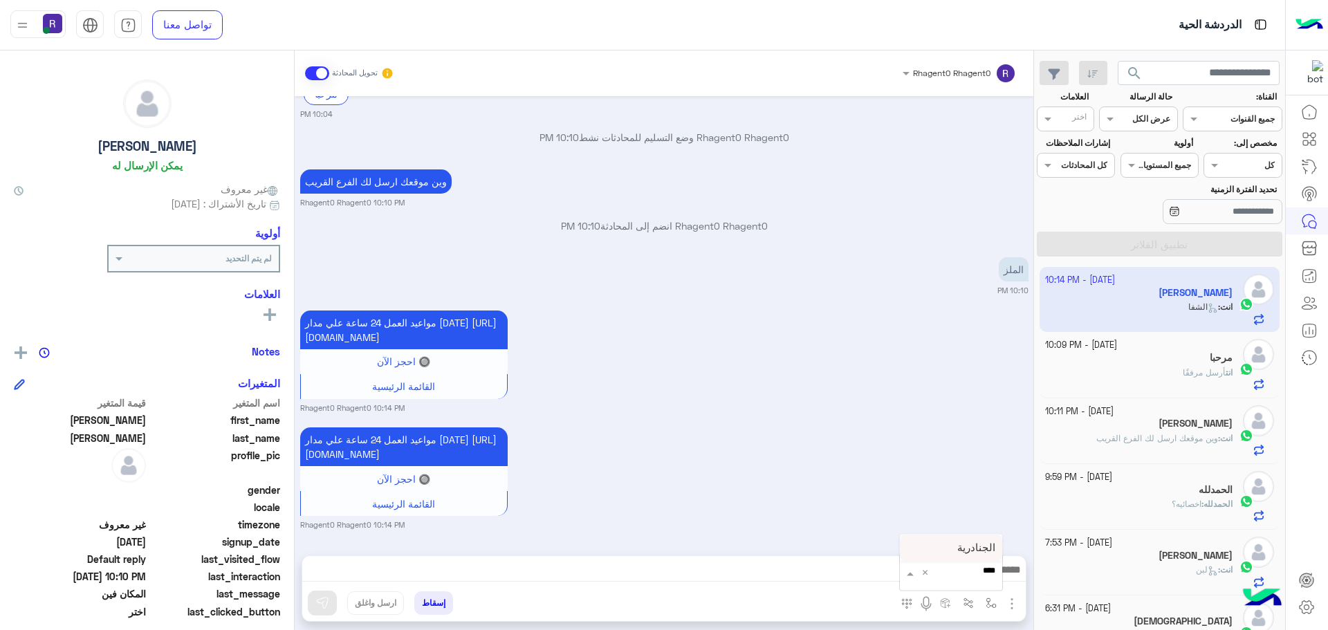
type input "*****"
click at [971, 543] on span "الجنادرية" at bounding box center [977, 548] width 38 height 12
click at [993, 609] on button "button" at bounding box center [991, 603] width 23 height 23
type textarea "*********"
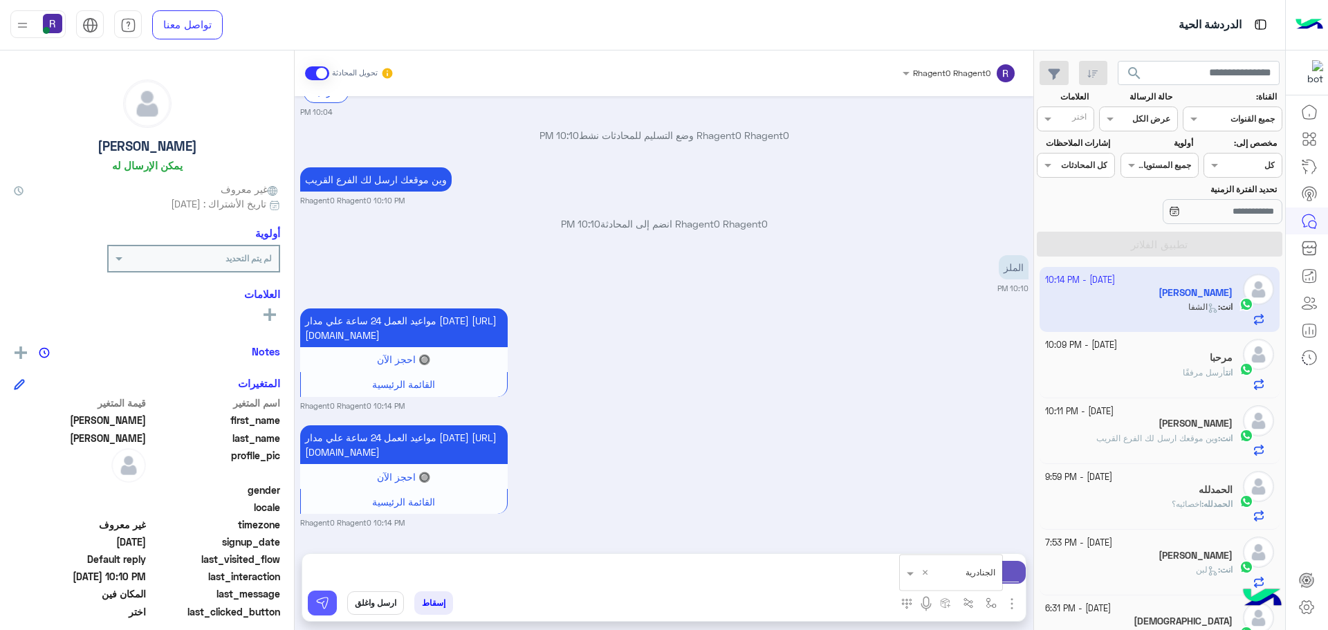
click at [322, 607] on img at bounding box center [322, 603] width 14 height 14
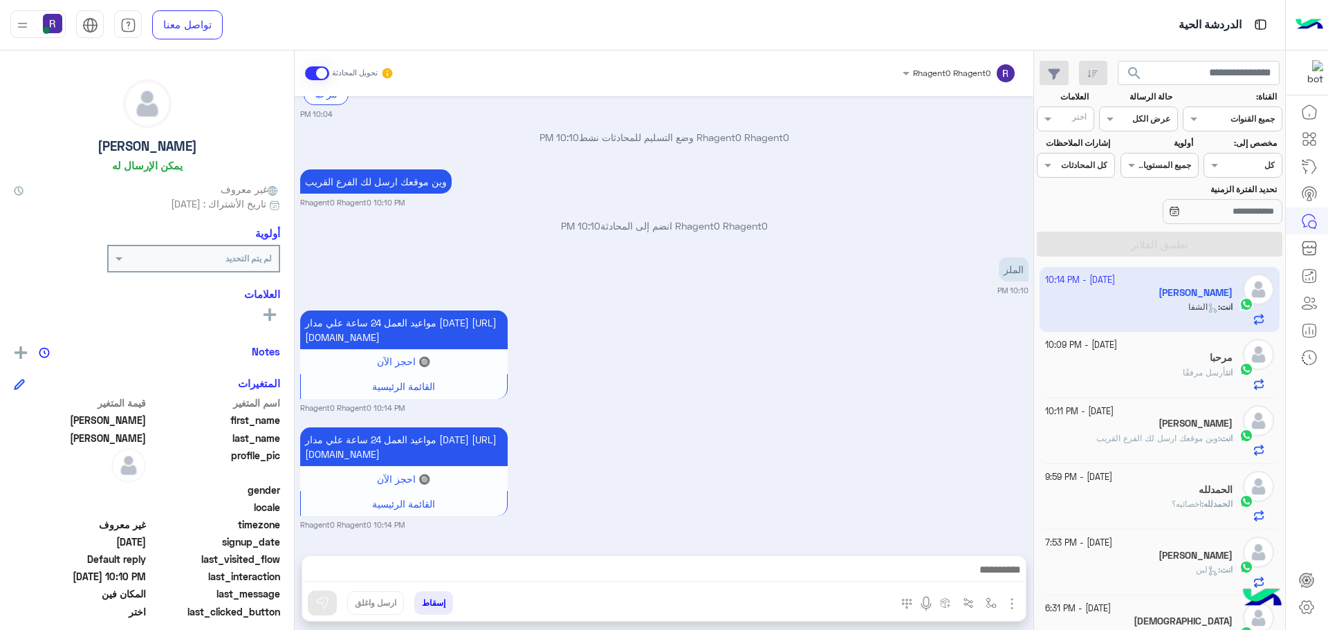
scroll to position [1111, 0]
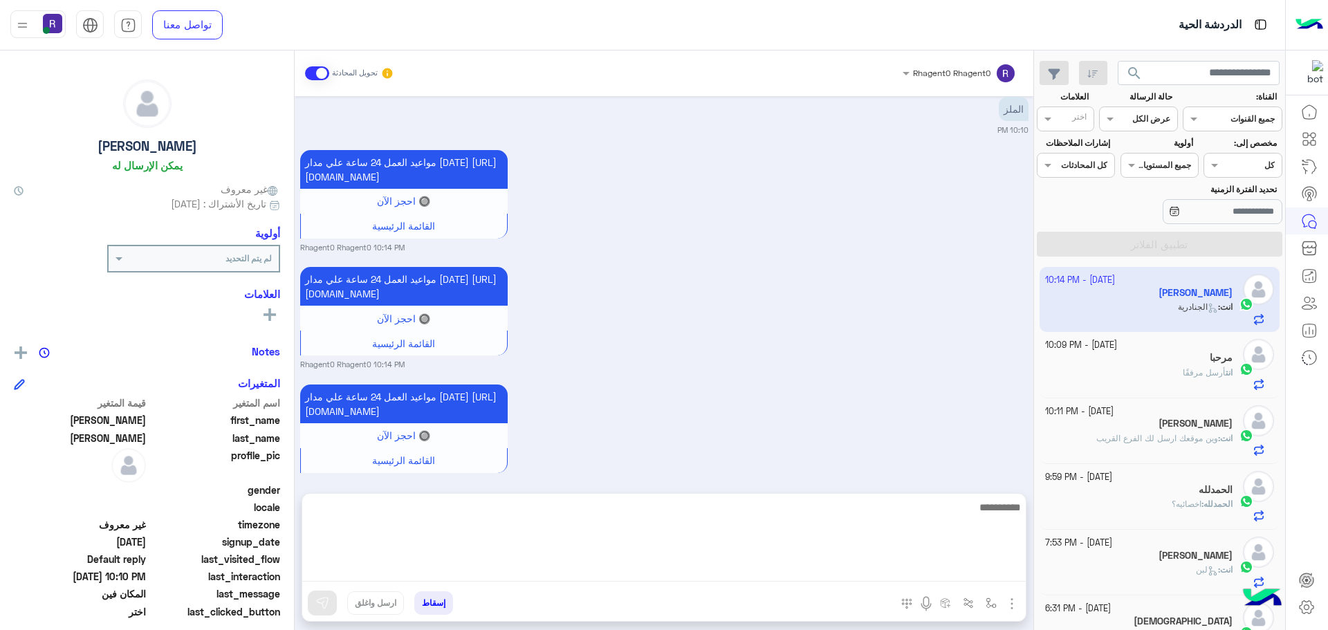
click at [617, 569] on textarea at bounding box center [664, 540] width 724 height 83
type textarea "**********"
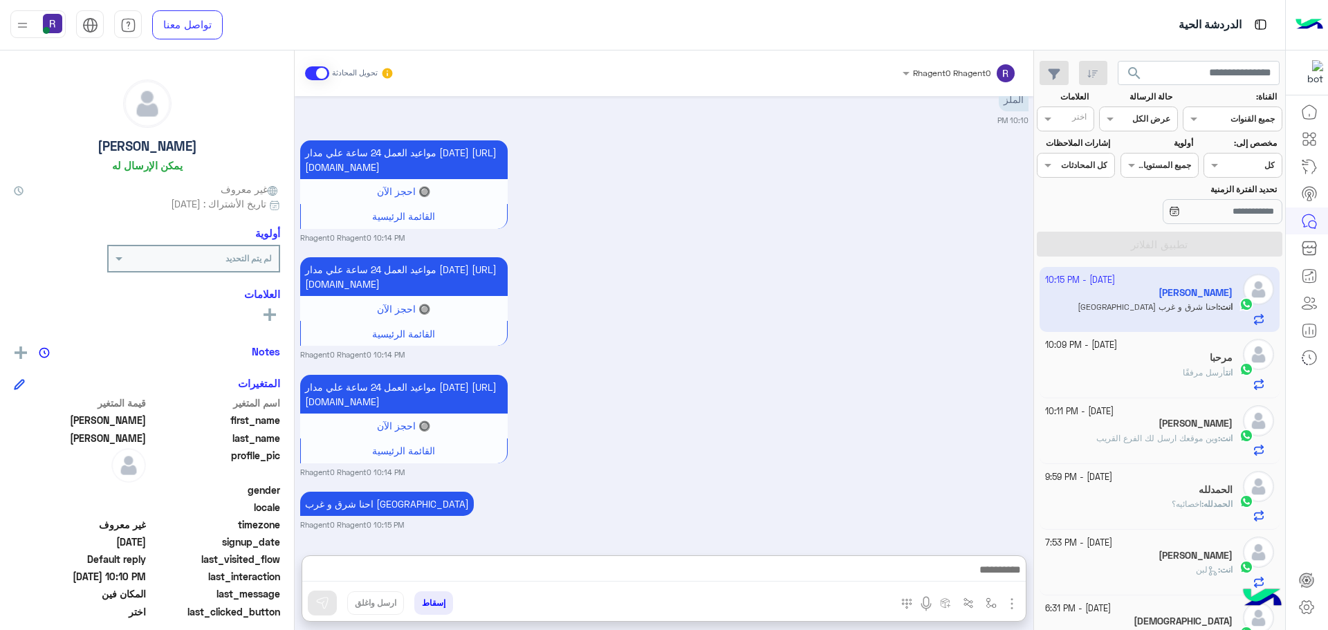
click at [966, 372] on div "مواعيد العمل 24 ساعة علي مدار [DATE] [URL][DOMAIN_NAME] 🔘 احجز الآن القائمة الر…" at bounding box center [664, 425] width 729 height 107
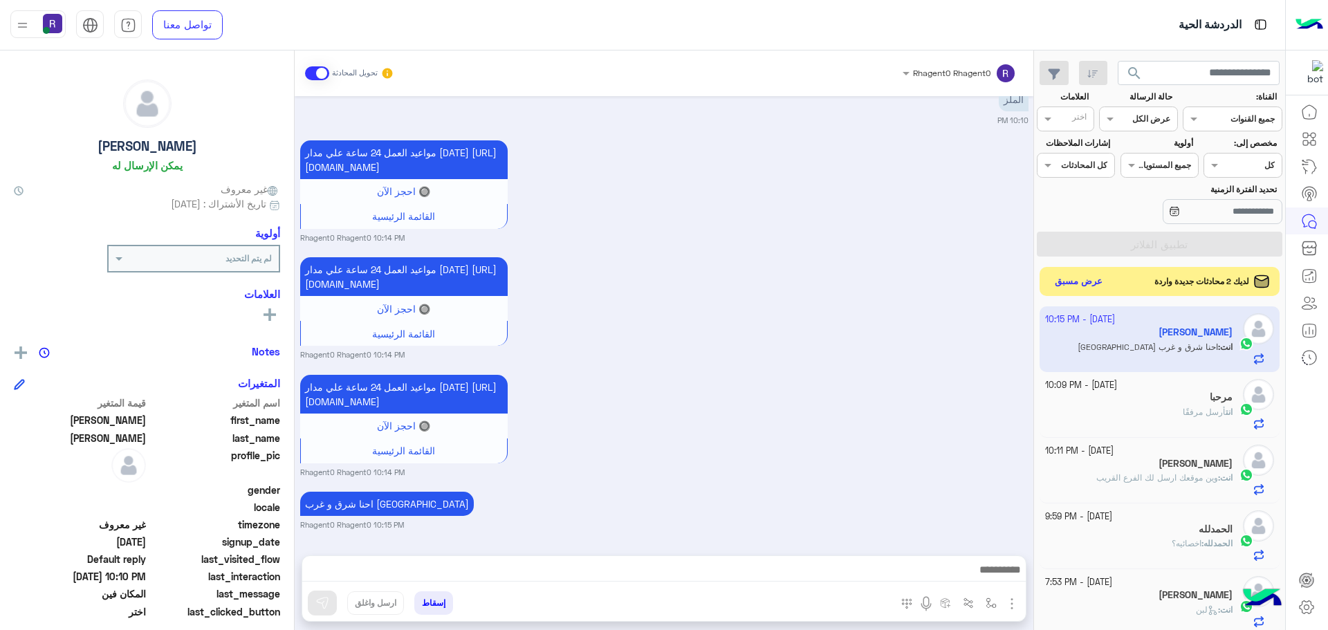
click at [1085, 276] on button "عرض مسبق" at bounding box center [1079, 282] width 58 height 19
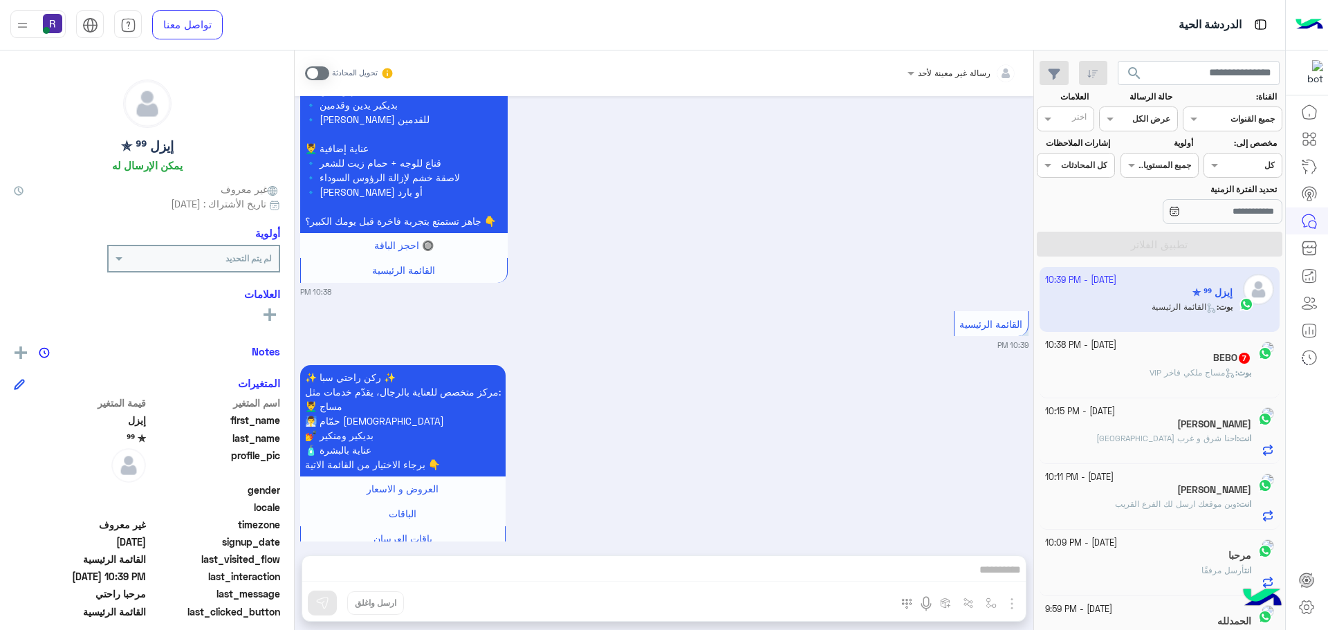
scroll to position [1117, 0]
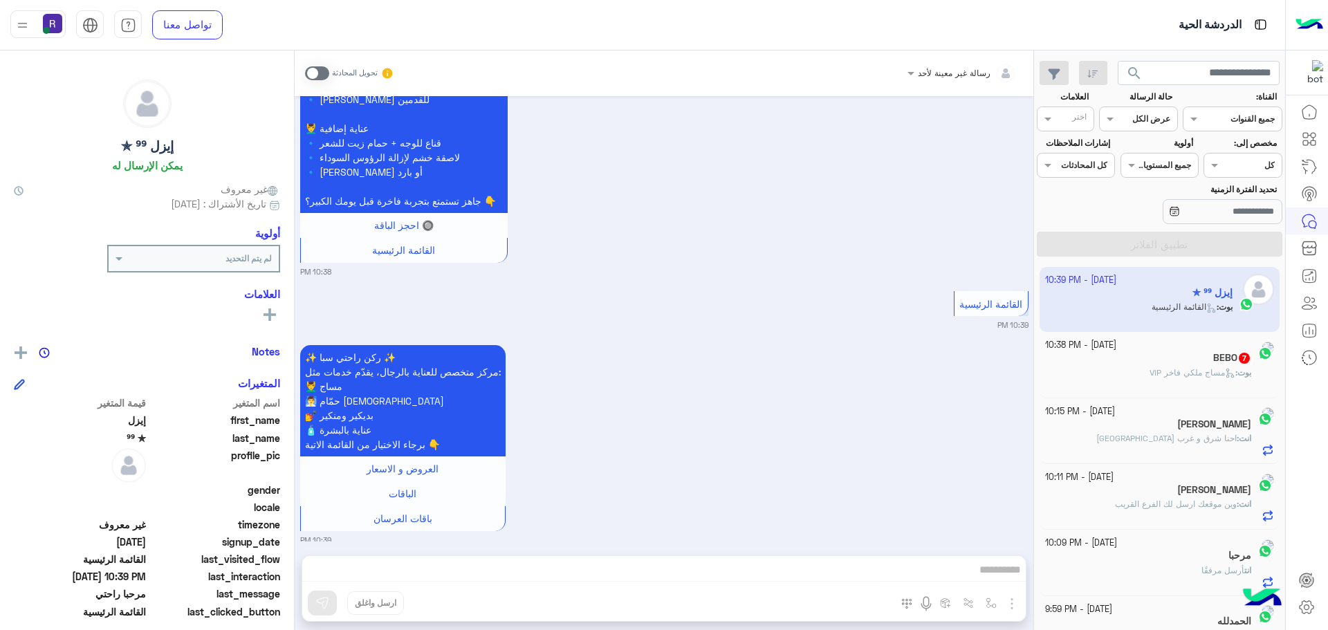
click at [320, 73] on span at bounding box center [317, 73] width 24 height 14
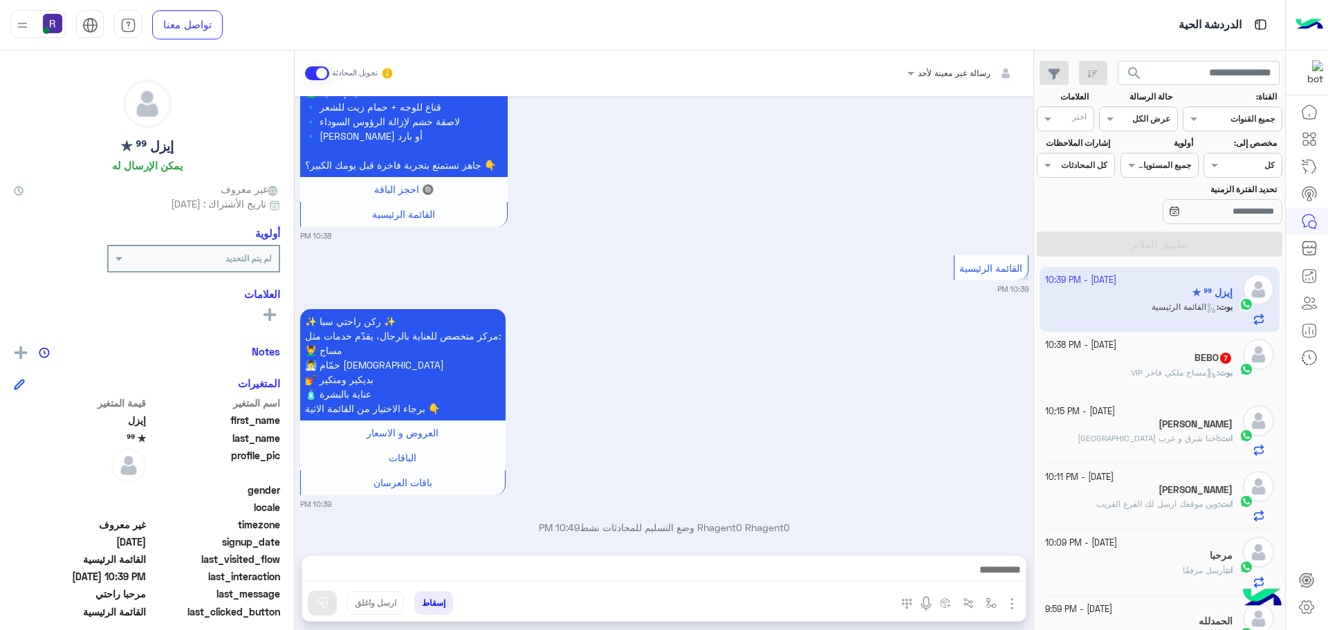
click at [1013, 607] on img "button" at bounding box center [1012, 604] width 17 height 17
click at [987, 570] on span "الصور" at bounding box center [986, 574] width 26 height 16
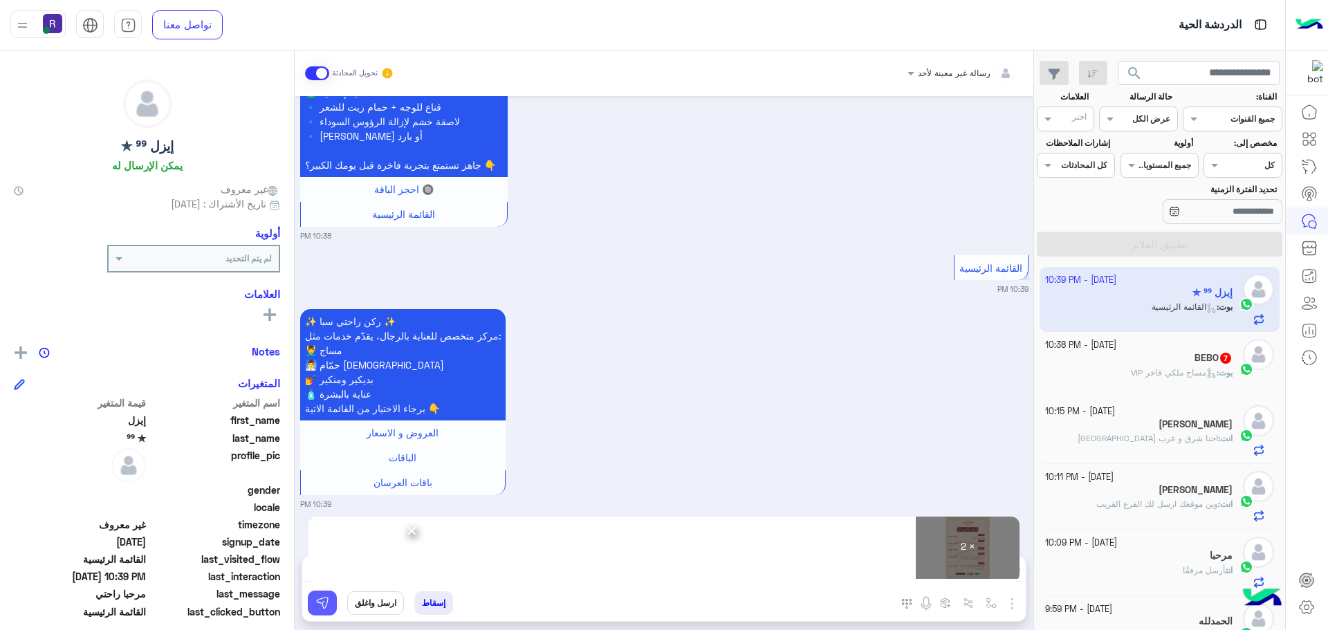
click at [324, 607] on img at bounding box center [322, 603] width 14 height 14
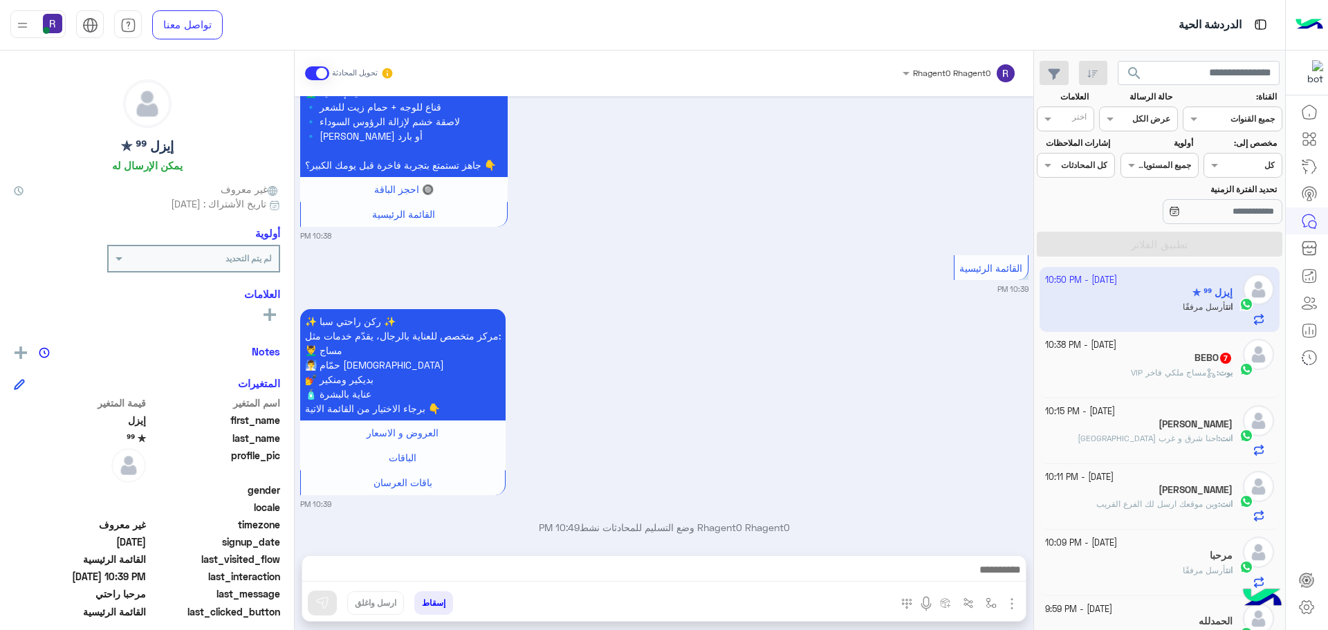
scroll to position [1582, 0]
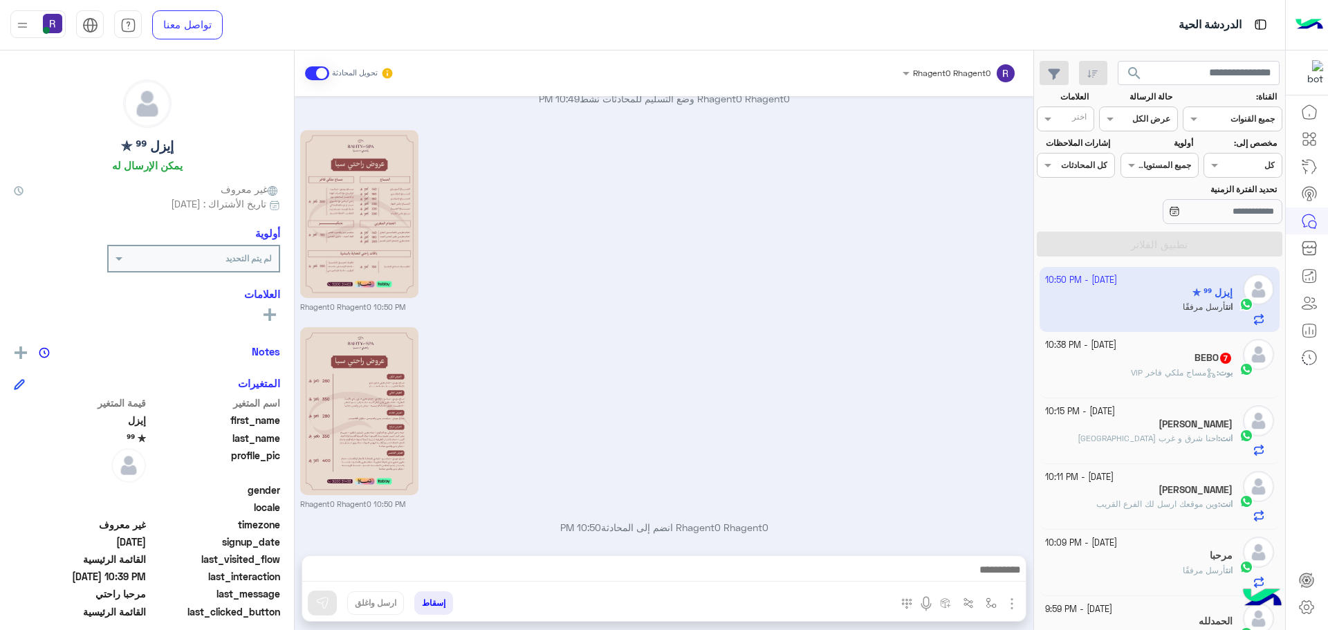
click at [1207, 368] on icon at bounding box center [1212, 373] width 10 height 10
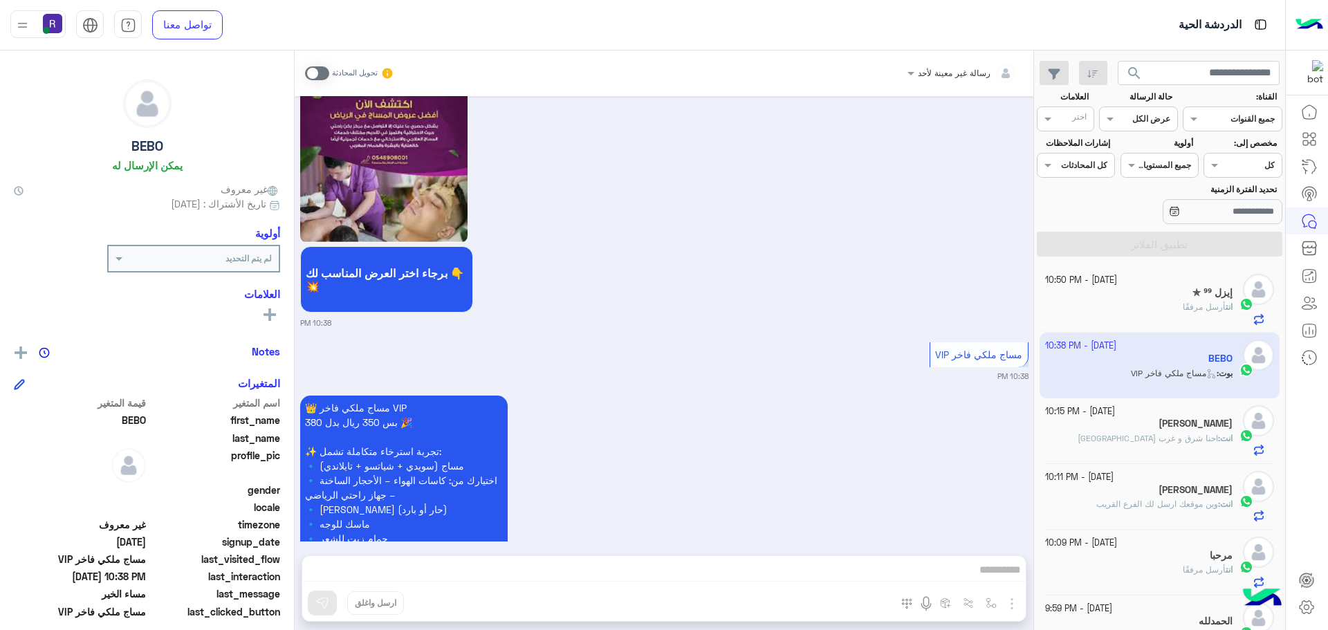
scroll to position [1322, 0]
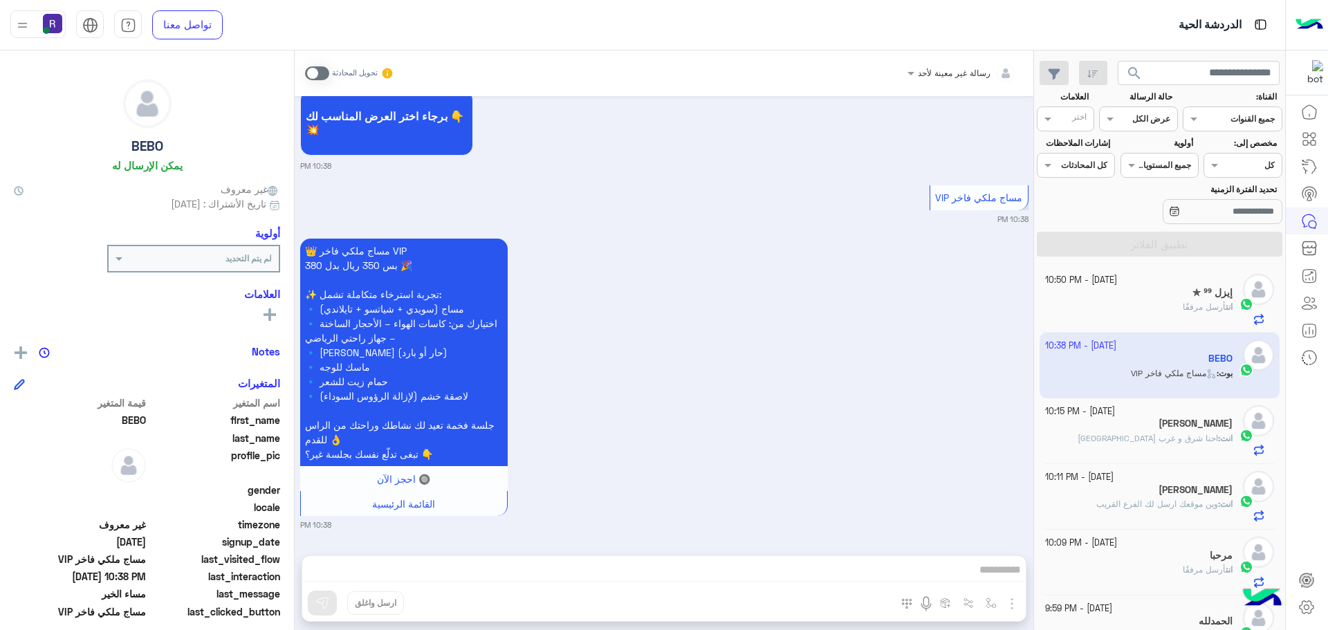
click at [320, 72] on span at bounding box center [317, 73] width 24 height 14
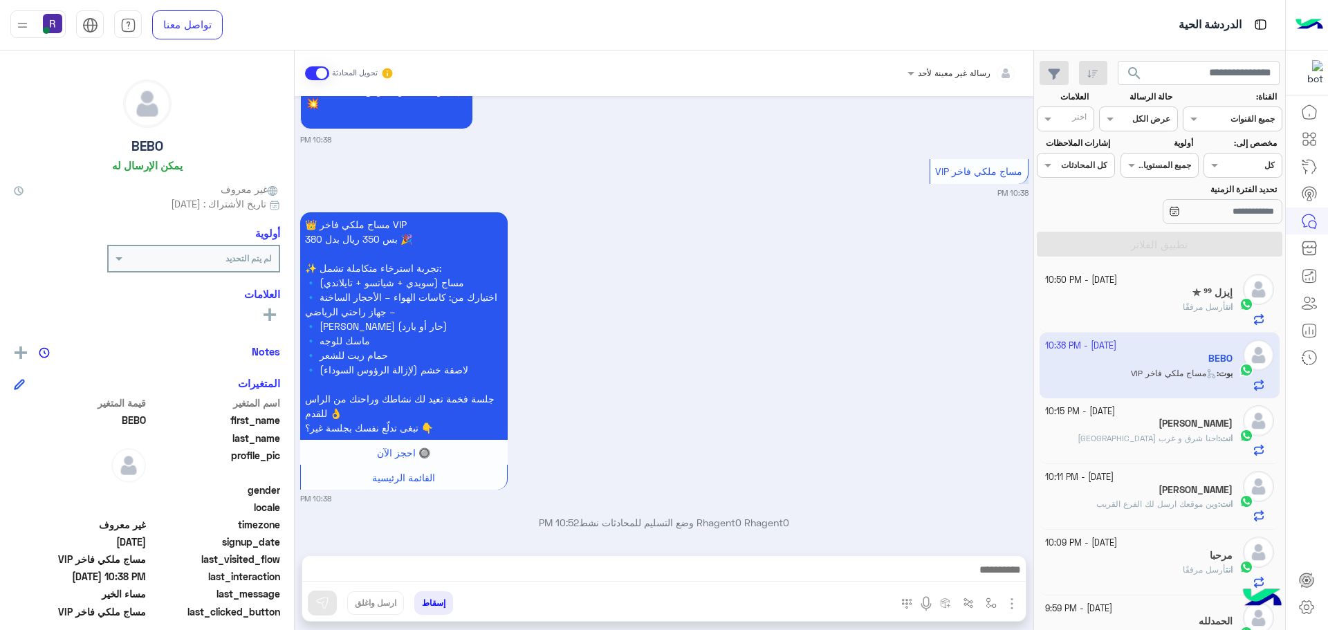
scroll to position [1358, 0]
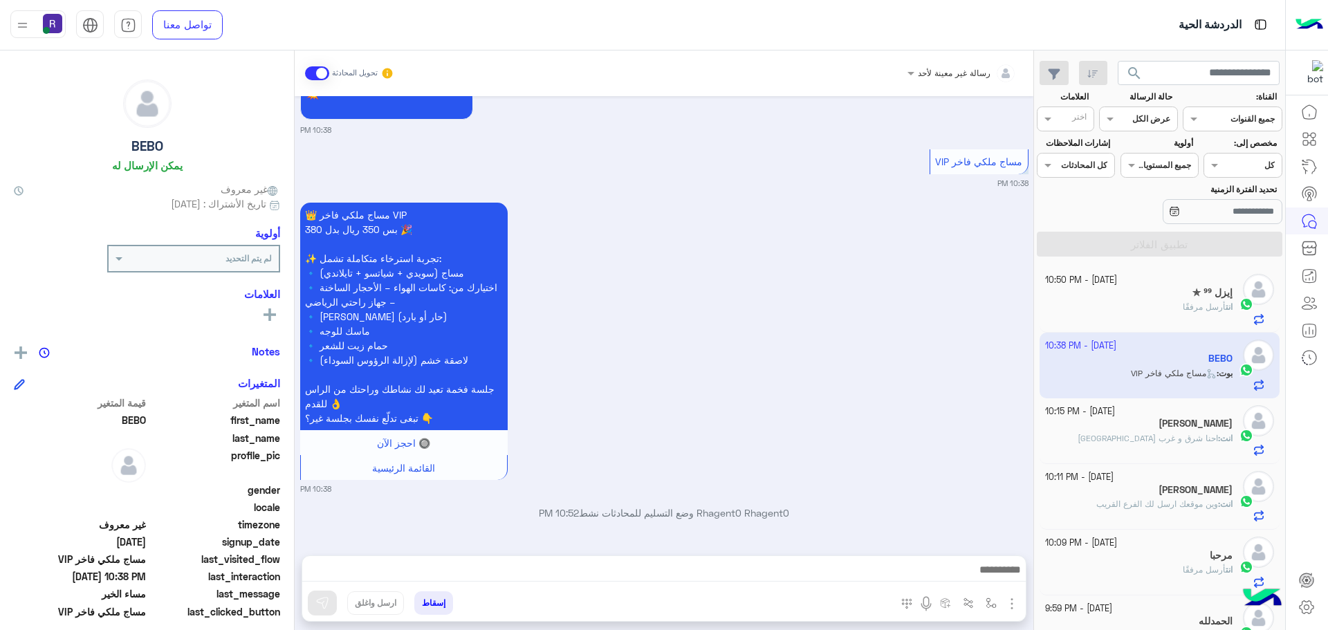
click at [1005, 606] on img "button" at bounding box center [1012, 604] width 17 height 17
click at [984, 583] on button "الصور" at bounding box center [991, 574] width 59 height 28
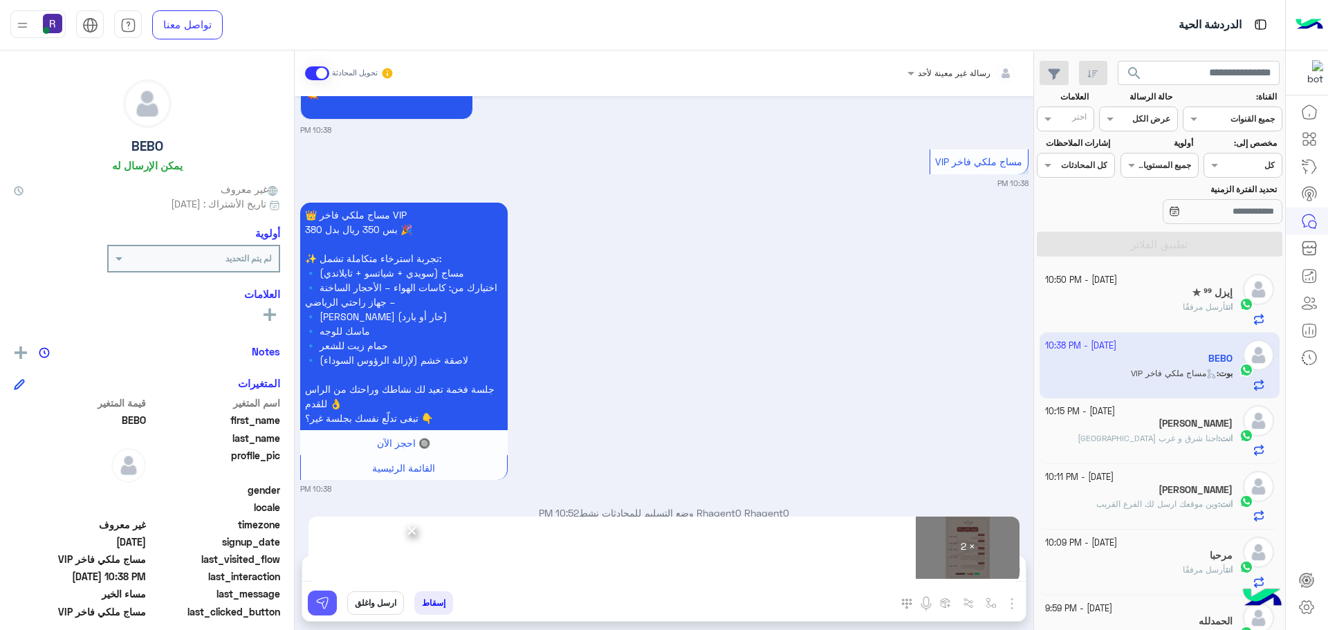
click at [320, 610] on img at bounding box center [322, 603] width 14 height 14
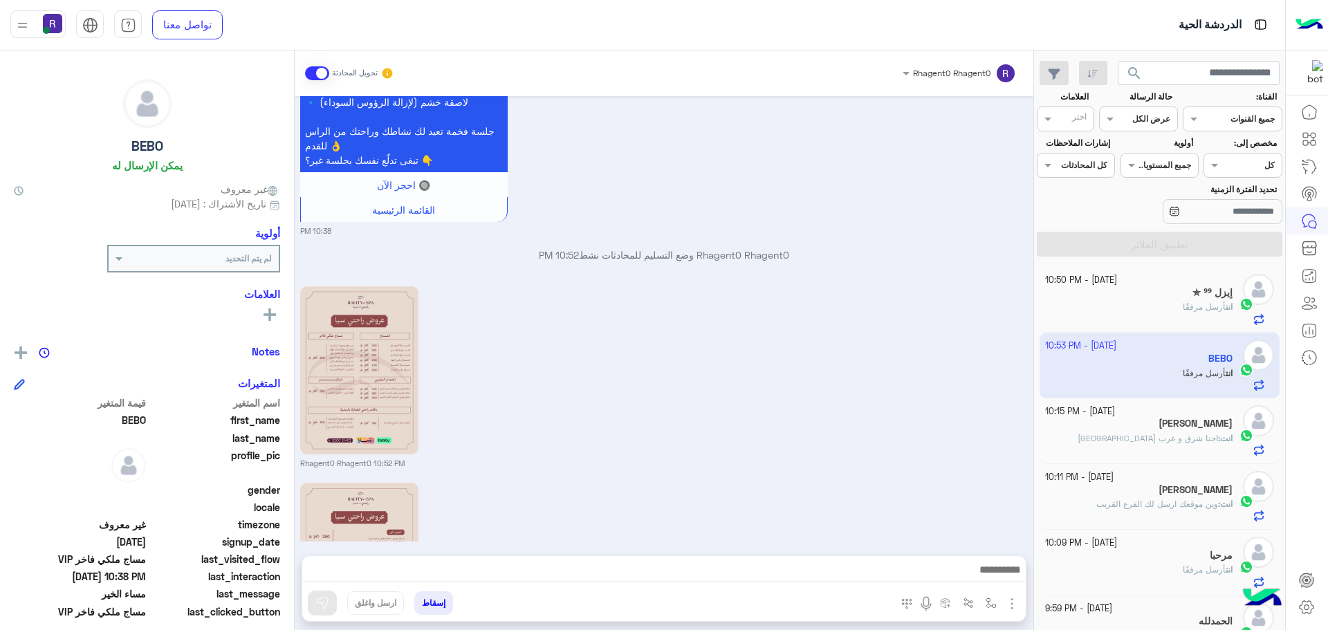
scroll to position [1787, 0]
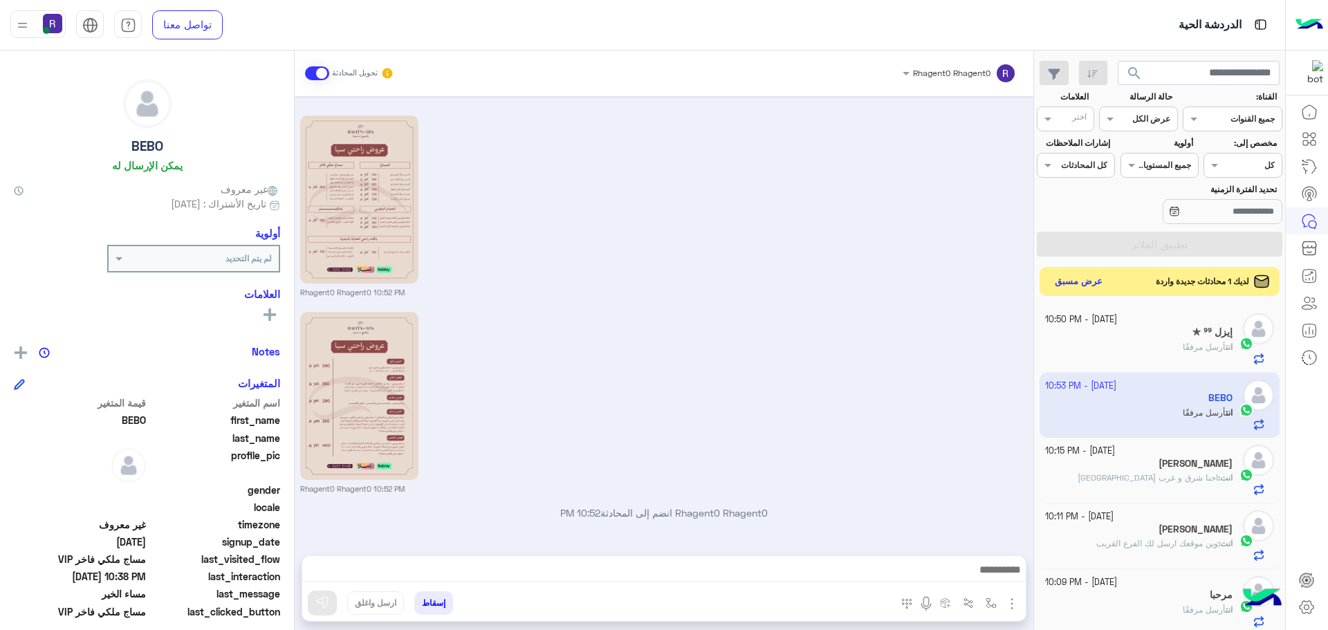
click at [1082, 286] on button "عرض مسبق" at bounding box center [1079, 282] width 58 height 19
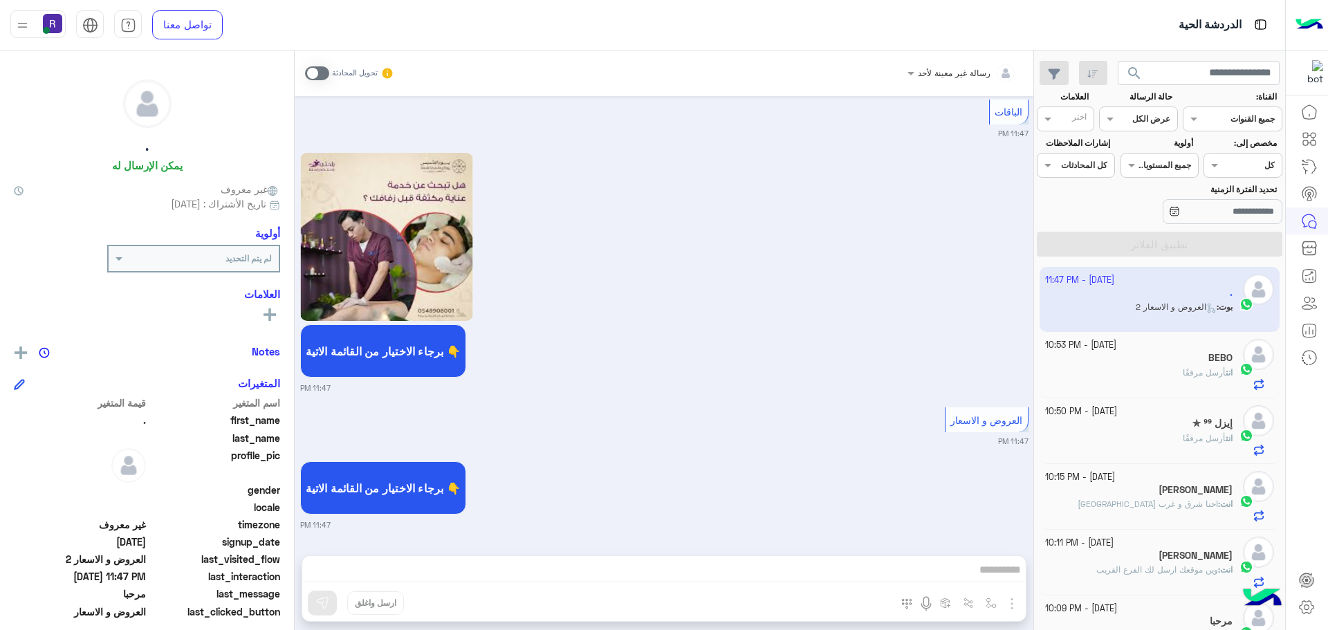
scroll to position [479, 0]
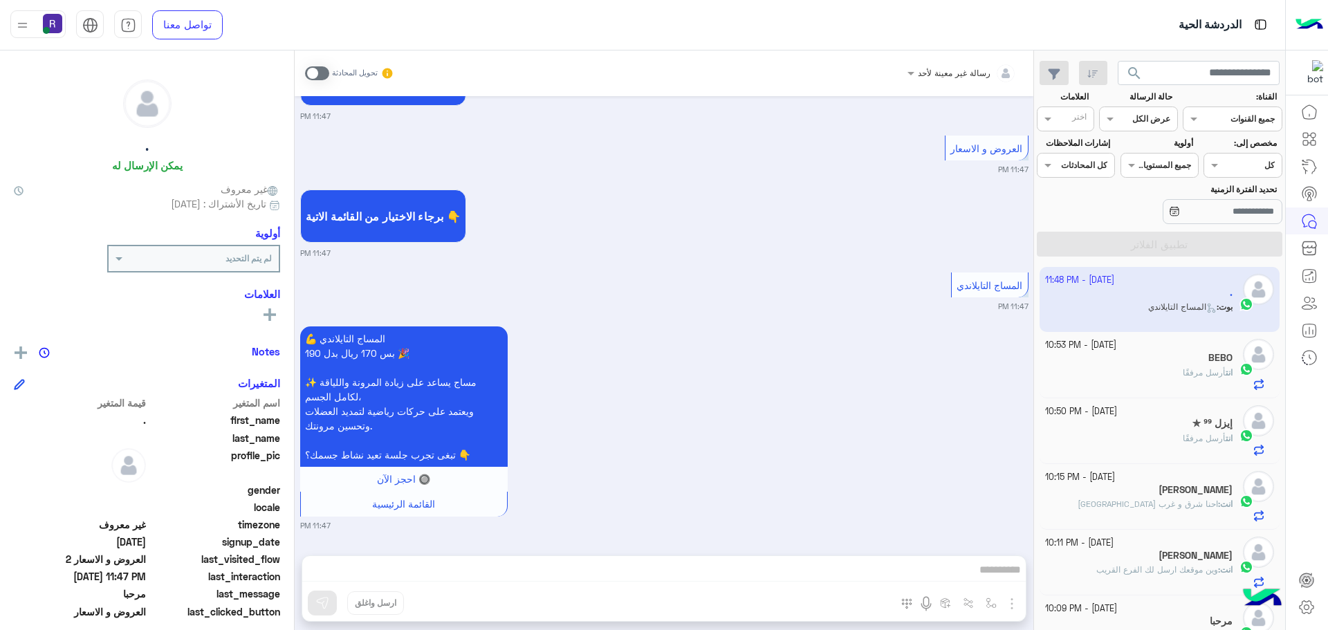
click at [315, 72] on span at bounding box center [317, 73] width 24 height 14
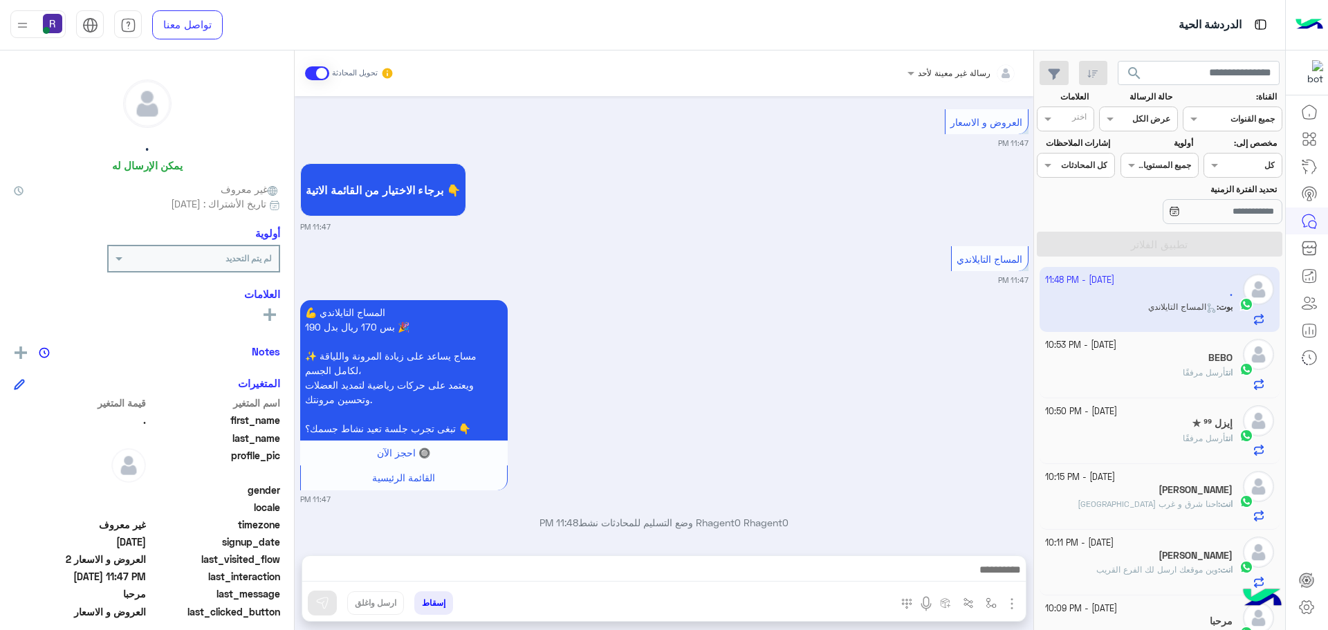
scroll to position [788, 0]
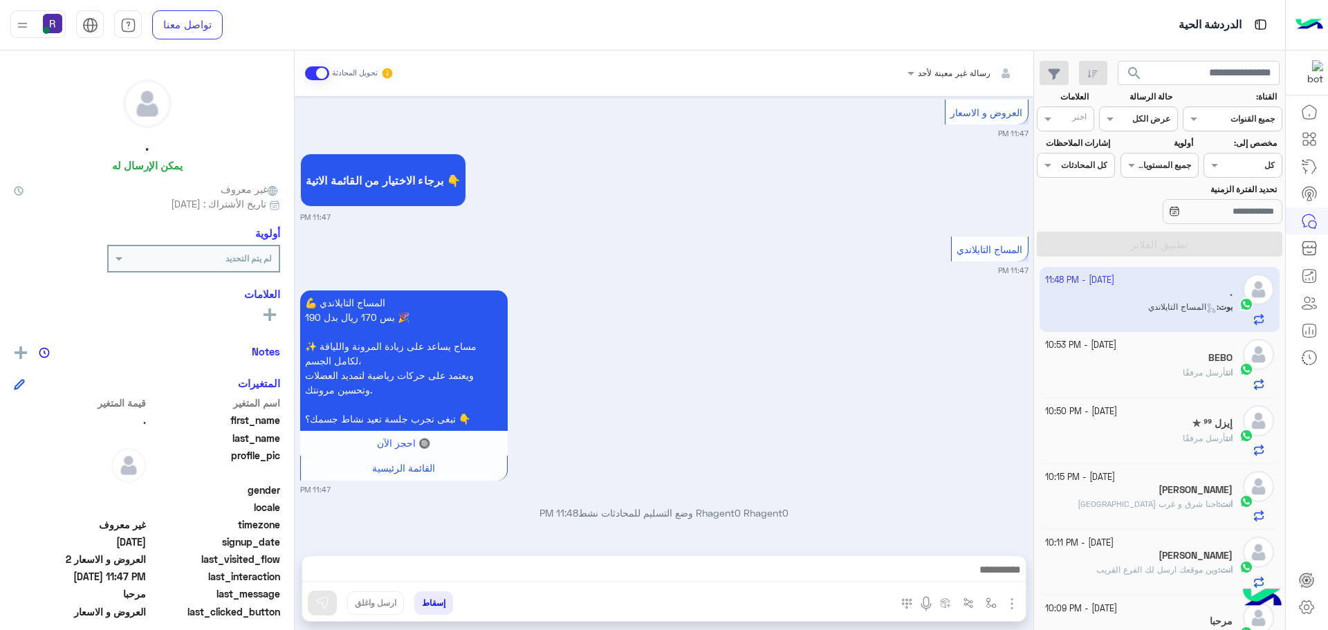
click at [1007, 610] on img "button" at bounding box center [1012, 604] width 17 height 17
click at [997, 570] on span "الصور" at bounding box center [986, 574] width 26 height 16
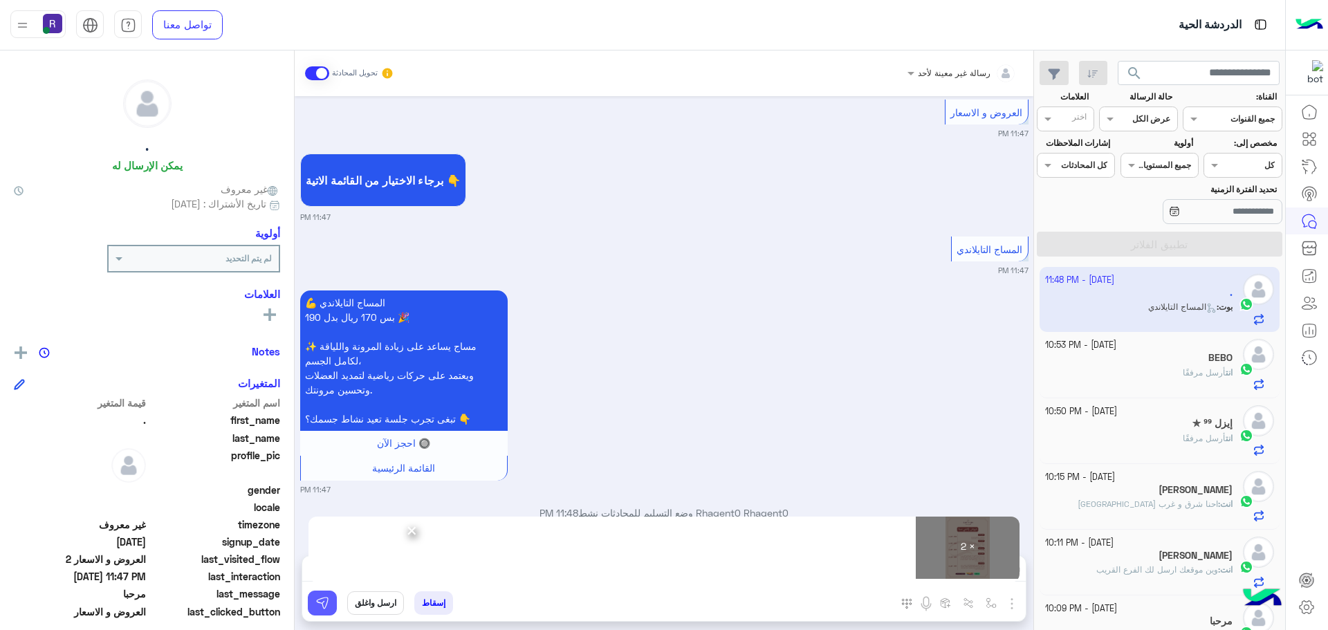
click at [318, 604] on img at bounding box center [322, 603] width 14 height 14
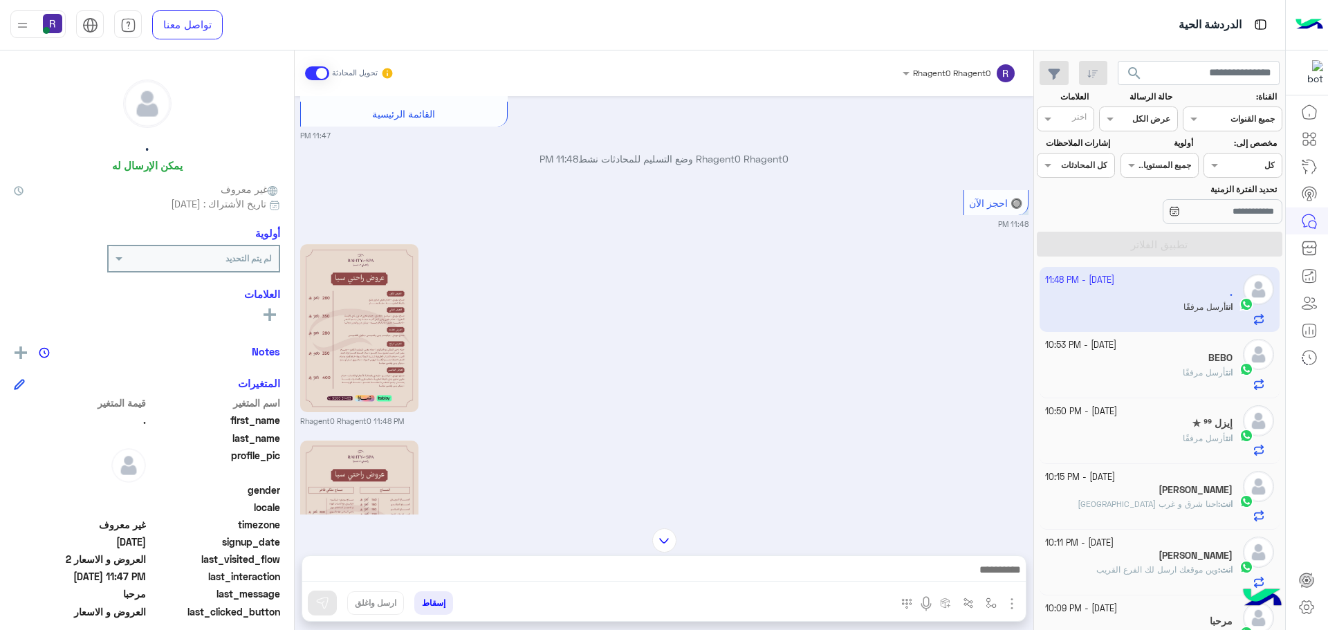
scroll to position [1270, 0]
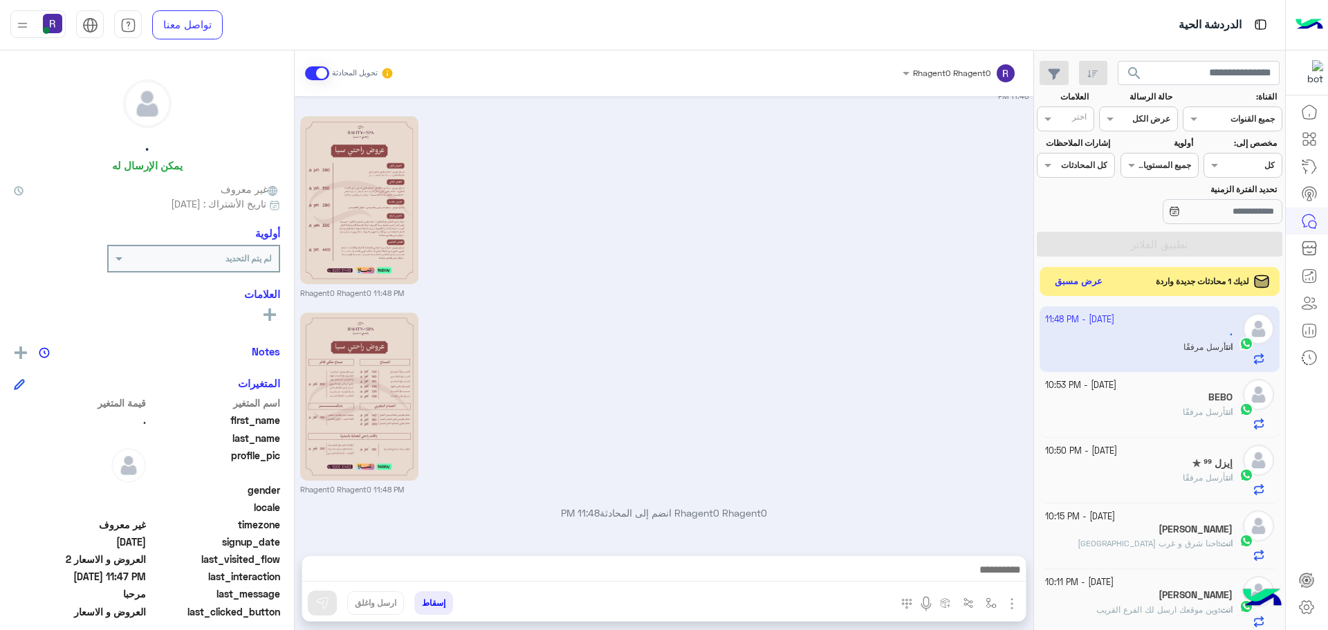
click at [1080, 288] on button "عرض مسبق" at bounding box center [1079, 282] width 58 height 19
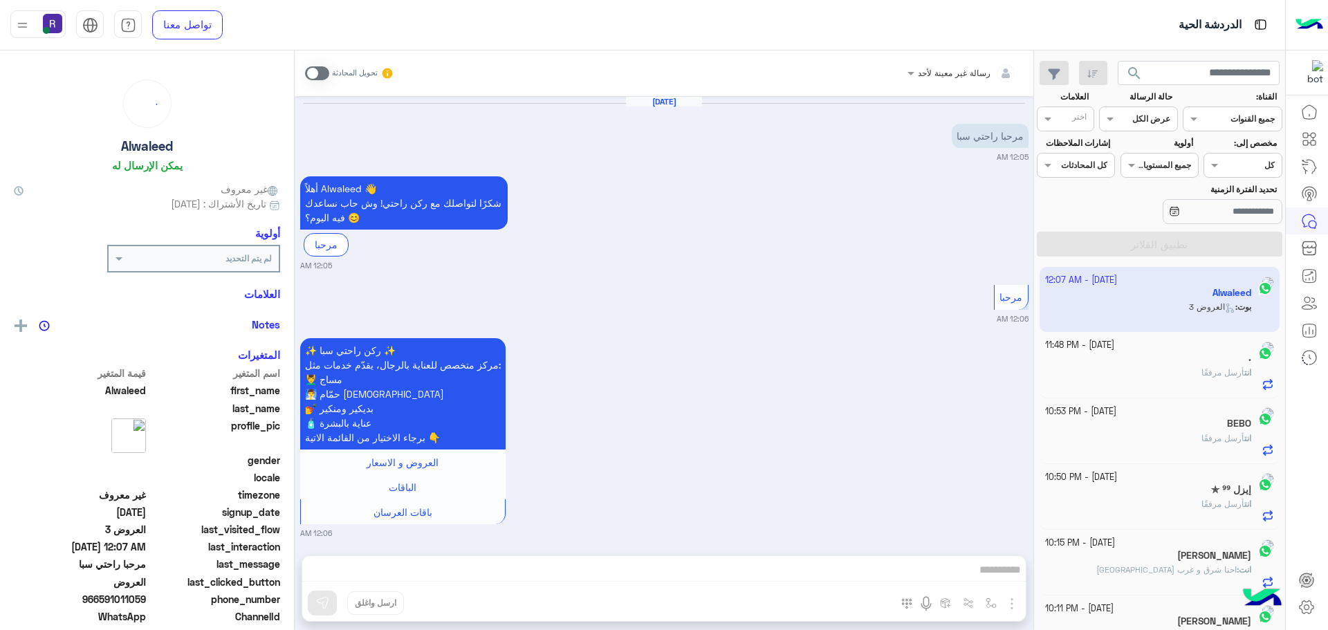
scroll to position [1074, 0]
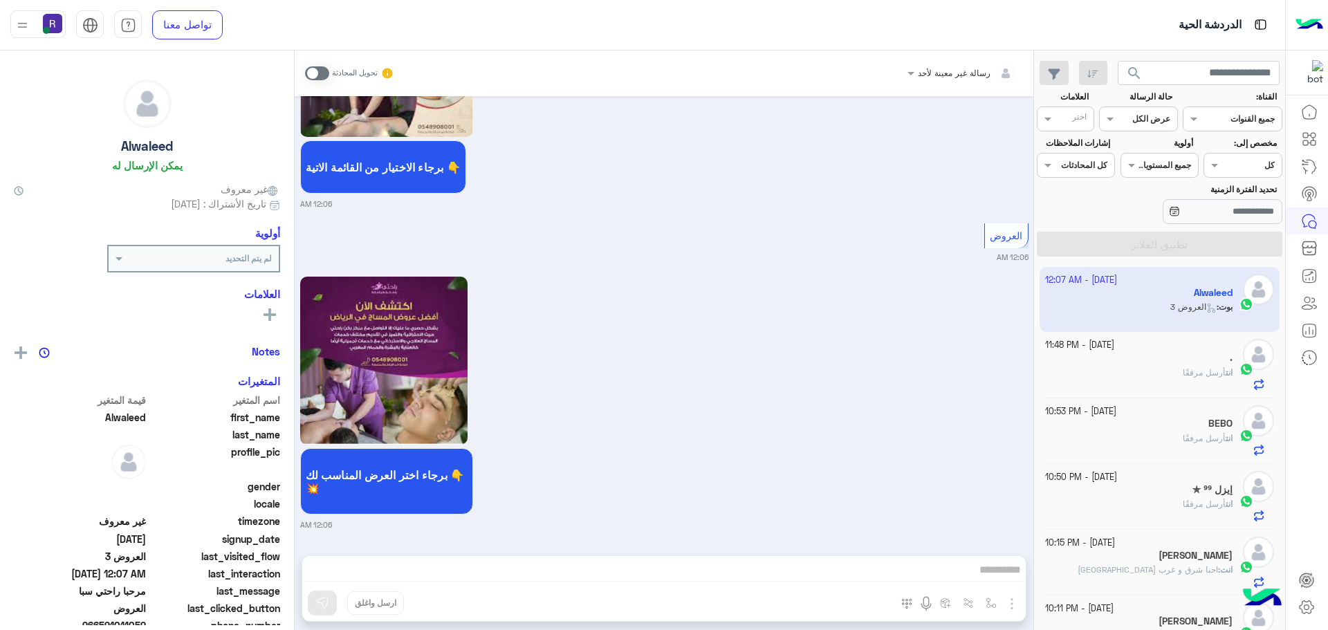
click at [315, 77] on span at bounding box center [317, 73] width 24 height 14
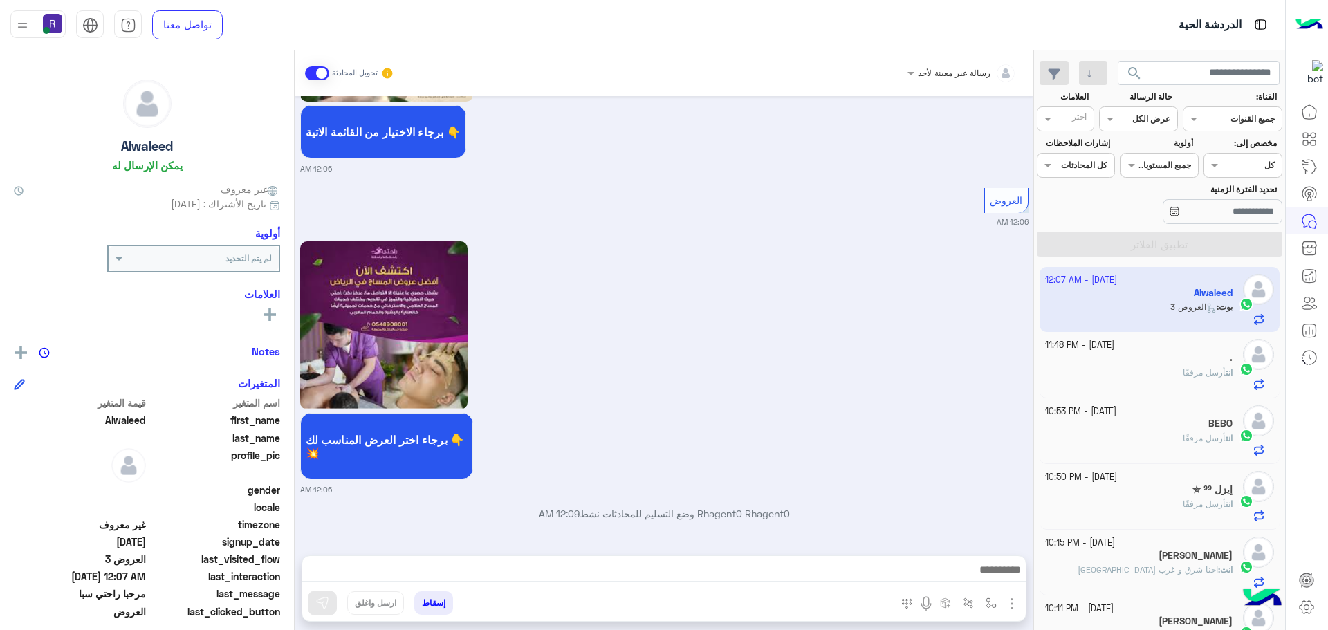
click at [1015, 605] on img "button" at bounding box center [1012, 604] width 17 height 17
click at [996, 574] on span "الصور" at bounding box center [986, 574] width 26 height 16
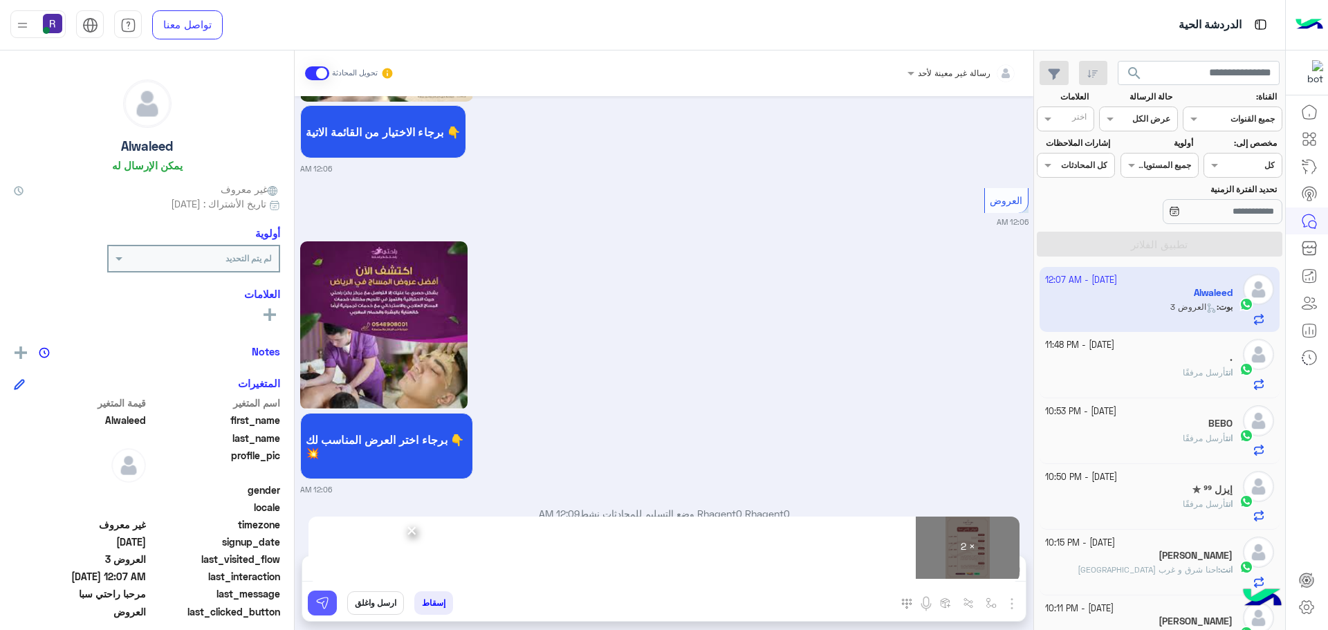
click at [319, 595] on button at bounding box center [322, 603] width 29 height 25
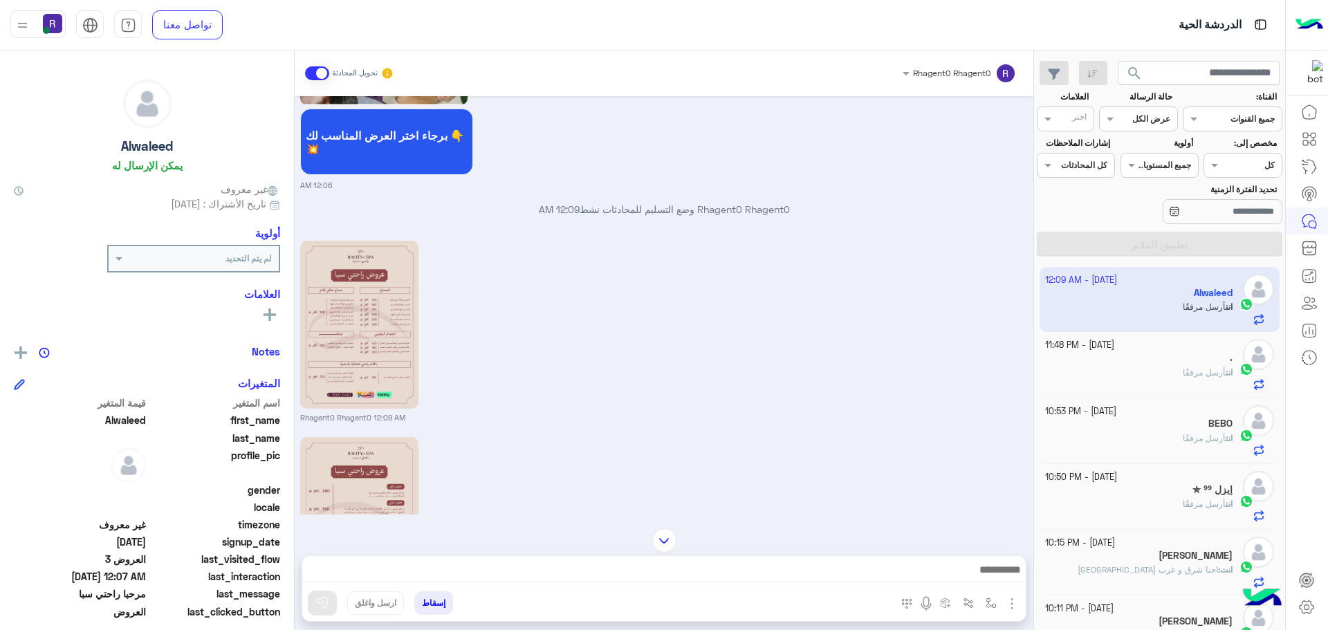
scroll to position [1538, 0]
